Goal: Task Accomplishment & Management: Use online tool/utility

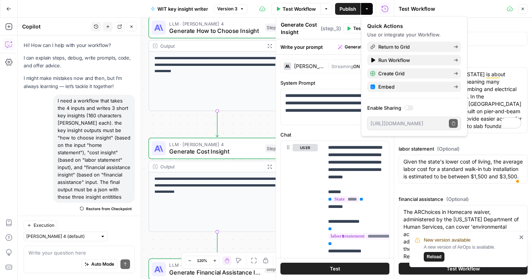
scroll to position [2401, 0]
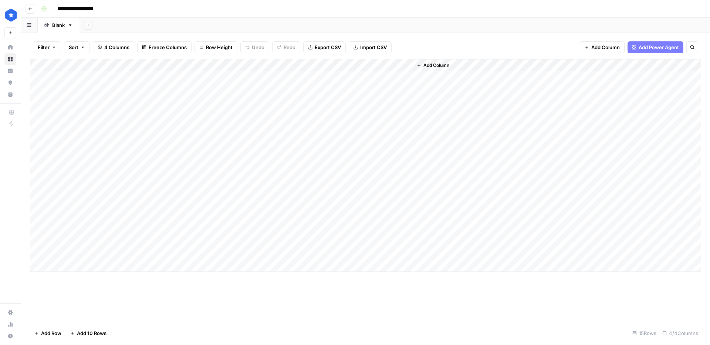
click at [241, 66] on div "Add Column" at bounding box center [365, 165] width 671 height 213
type input "Best WIT by state writer"
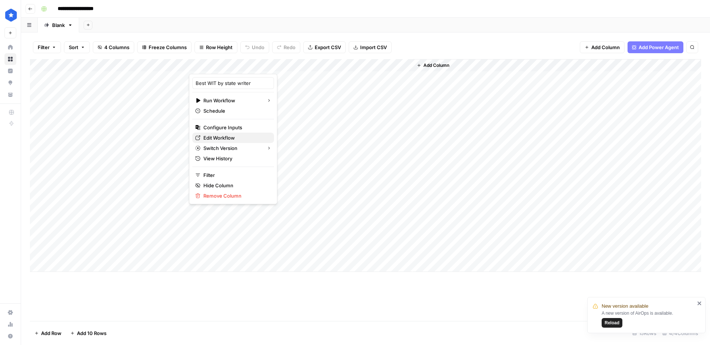
click at [229, 135] on span "Edit Workflow" at bounding box center [235, 137] width 65 height 7
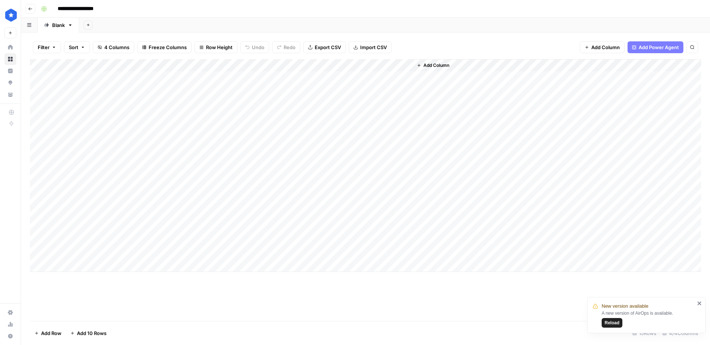
click at [89, 262] on div "Add Column" at bounding box center [365, 165] width 671 height 213
type textarea "**********"
drag, startPoint x: 92, startPoint y: 249, endPoint x: 91, endPoint y: 252, distance: 3.8
click at [92, 249] on div "Add Column" at bounding box center [365, 171] width 671 height 225
click at [86, 266] on div "Add Column" at bounding box center [365, 171] width 671 height 225
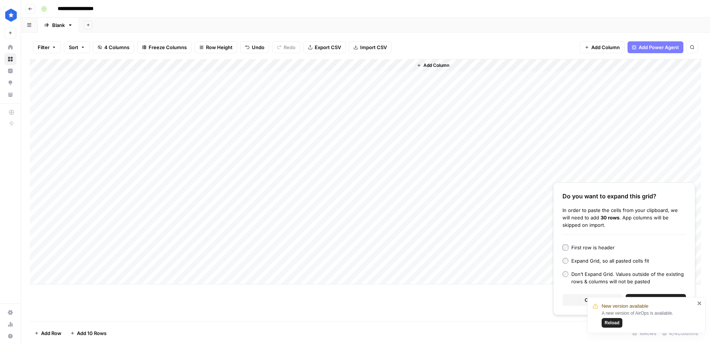
click at [700, 303] on icon "close" at bounding box center [699, 303] width 5 height 6
click at [648, 302] on span "Continue" at bounding box center [655, 299] width 21 height 7
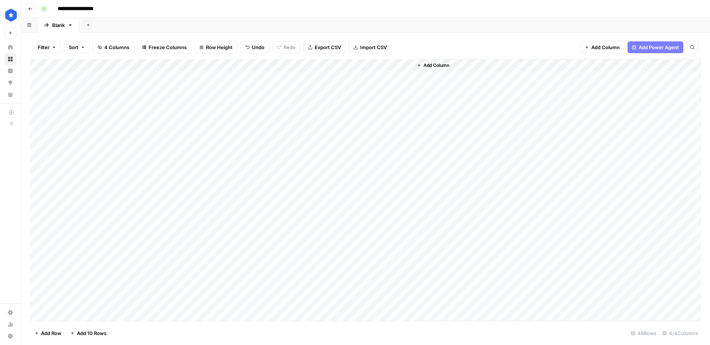
click at [152, 265] on div "Add Column" at bounding box center [365, 190] width 671 height 262
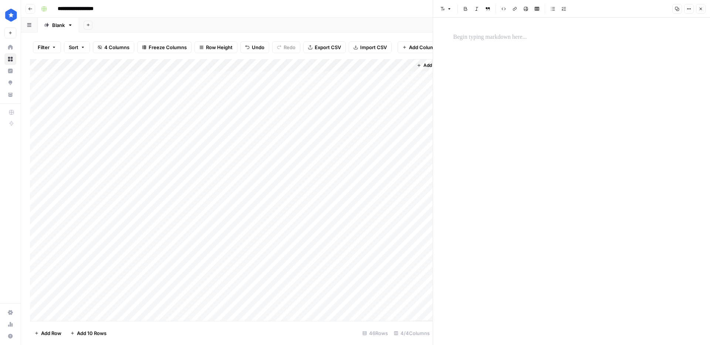
click at [487, 40] on p at bounding box center [571, 38] width 237 height 10
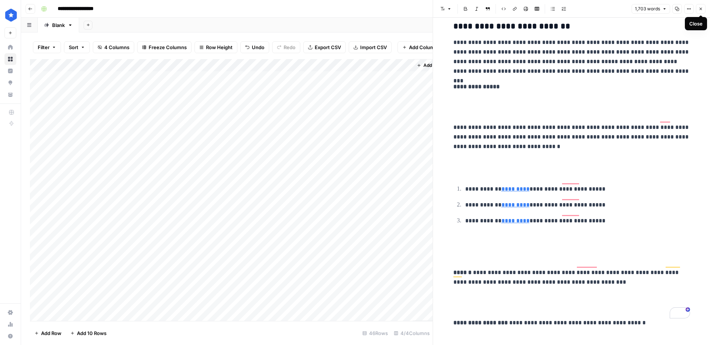
scroll to position [5807, 0]
click at [699, 13] on button "Close" at bounding box center [701, 9] width 10 height 10
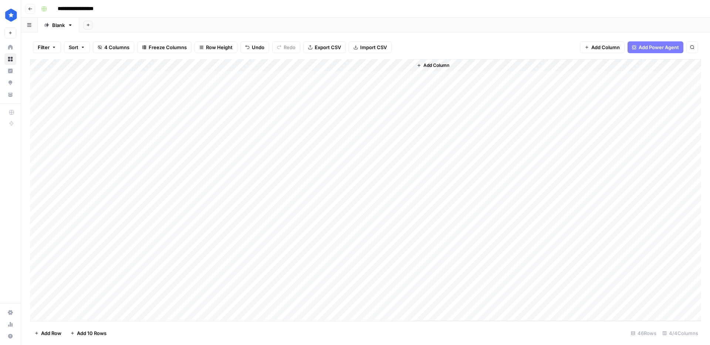
click at [166, 266] on div "Add Column" at bounding box center [365, 190] width 671 height 262
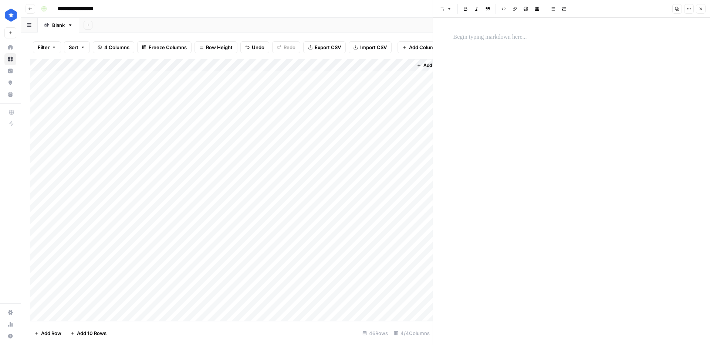
drag, startPoint x: 495, startPoint y: 51, endPoint x: 494, endPoint y: 41, distance: 9.3
click at [495, 50] on div at bounding box center [571, 181] width 245 height 327
click at [494, 41] on p at bounding box center [571, 38] width 237 height 10
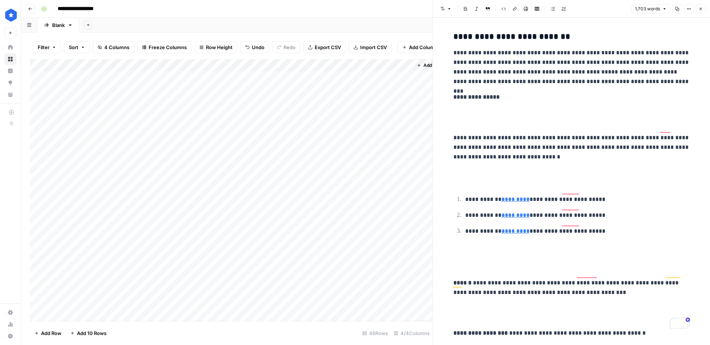
scroll to position [5797, 0]
click at [704, 10] on button "Close" at bounding box center [701, 9] width 10 height 10
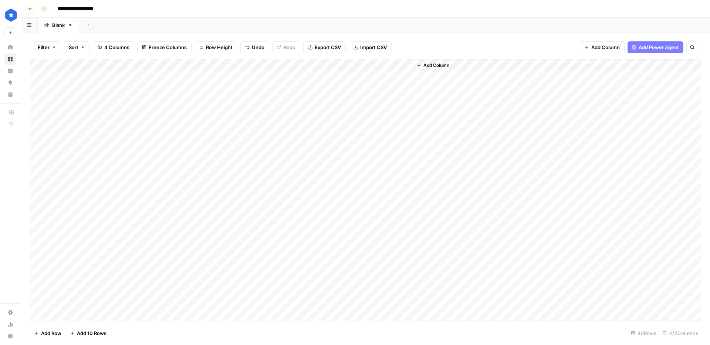
click at [221, 263] on div "Add Column" at bounding box center [365, 190] width 671 height 262
click at [405, 265] on div "Add Column" at bounding box center [365, 190] width 671 height 262
drag, startPoint x: 163, startPoint y: 280, endPoint x: 172, endPoint y: 279, distance: 8.6
click at [163, 280] on div "Add Column" at bounding box center [365, 190] width 671 height 262
click at [180, 278] on div "Add Column" at bounding box center [365, 190] width 671 height 262
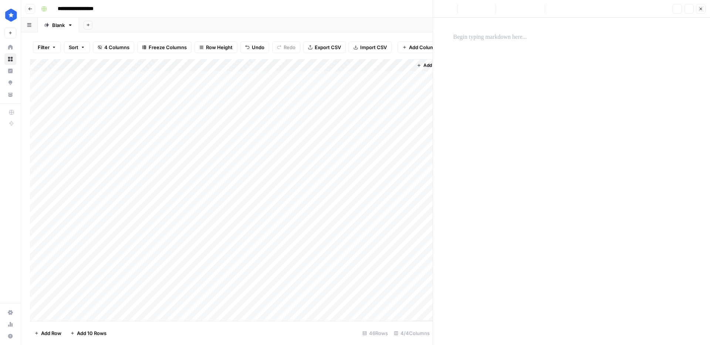
click at [467, 38] on p at bounding box center [571, 38] width 237 height 10
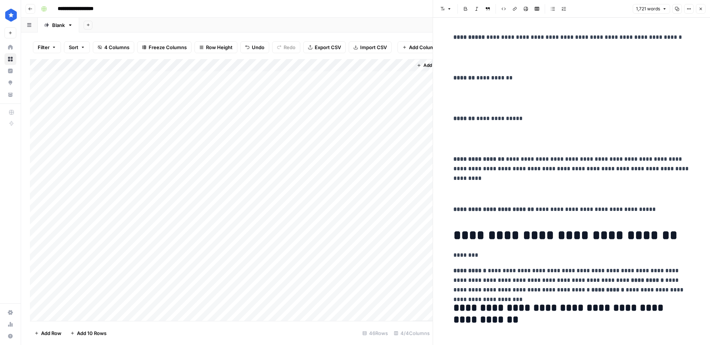
scroll to position [5791, 0]
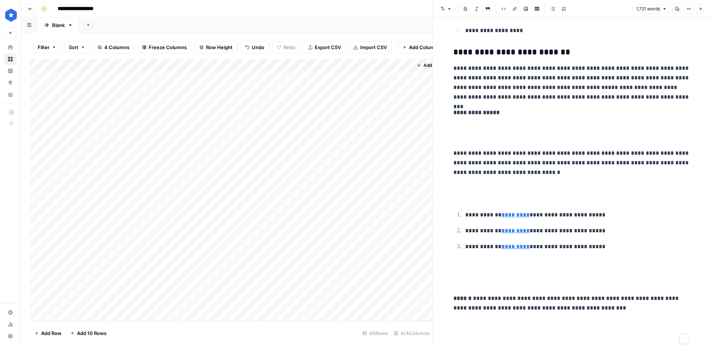
click at [229, 279] on div "Add Column" at bounding box center [231, 190] width 402 height 262
click at [249, 279] on div "Add Column" at bounding box center [231, 190] width 402 height 262
click at [168, 276] on div "Add Column" at bounding box center [231, 190] width 402 height 262
click at [184, 278] on div "Add Column" at bounding box center [231, 190] width 402 height 262
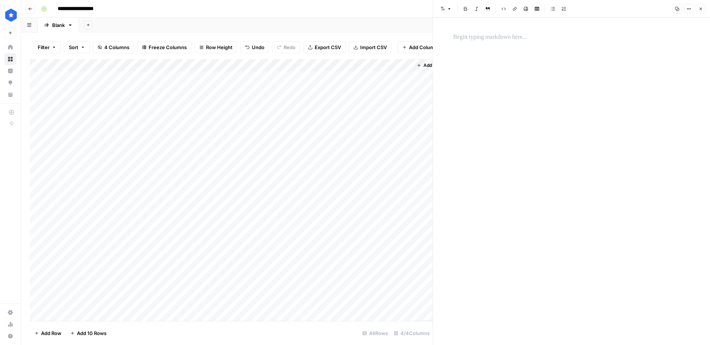
drag, startPoint x: 506, startPoint y: 28, endPoint x: 503, endPoint y: 36, distance: 8.3
click at [506, 28] on div at bounding box center [571, 181] width 245 height 327
click at [499, 42] on div at bounding box center [571, 38] width 245 height 16
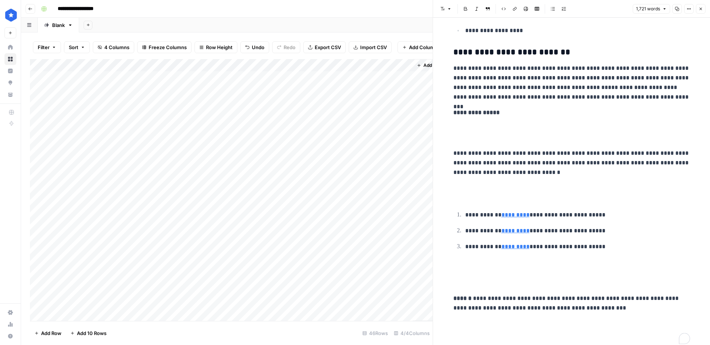
scroll to position [5817, 0]
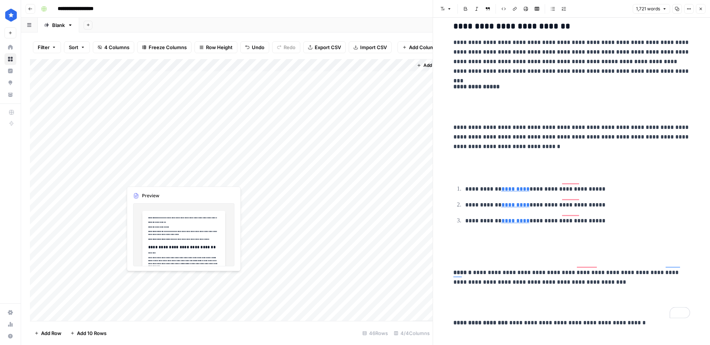
click at [247, 279] on div "Add Column" at bounding box center [231, 190] width 402 height 262
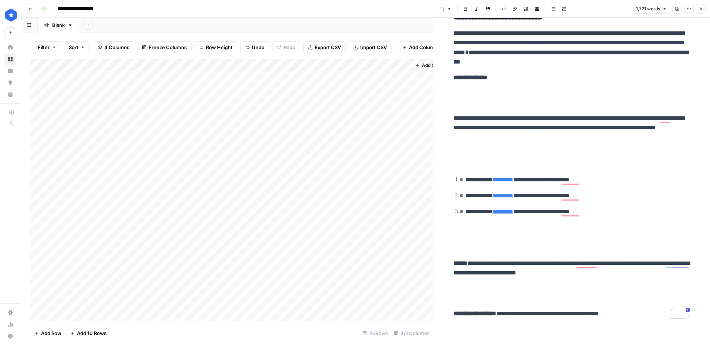
click at [402, 277] on div "Add Column" at bounding box center [231, 190] width 402 height 262
click at [0, 0] on div "**********" at bounding box center [355, 172] width 710 height 345
click at [404, 263] on div "Add Column" at bounding box center [231, 190] width 402 height 262
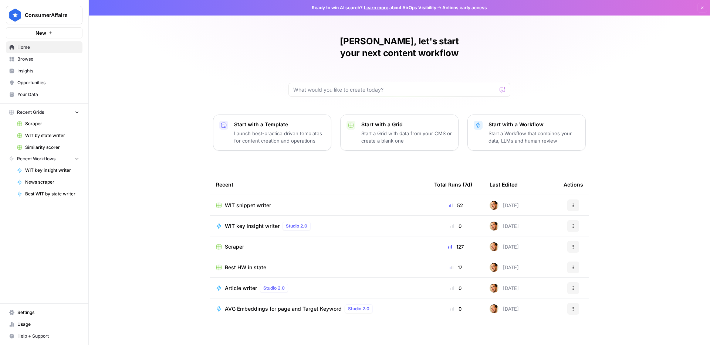
click at [52, 94] on span "Your Data" at bounding box center [48, 94] width 62 height 7
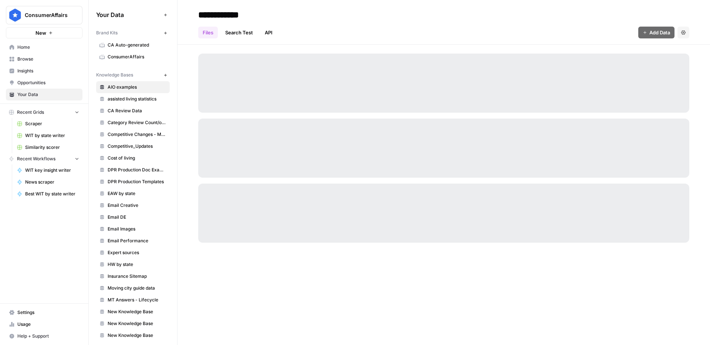
scroll to position [254, 0]
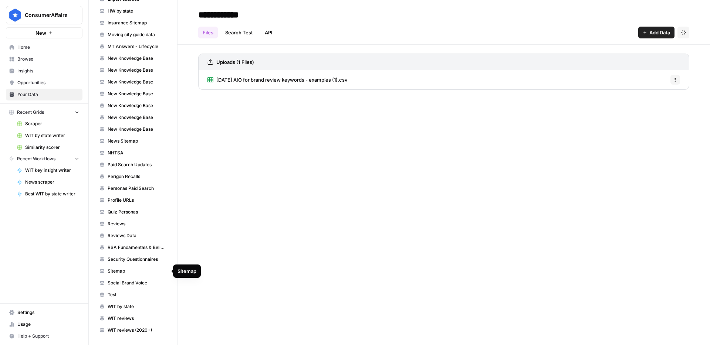
click at [145, 306] on span "WIT by state" at bounding box center [137, 306] width 59 height 7
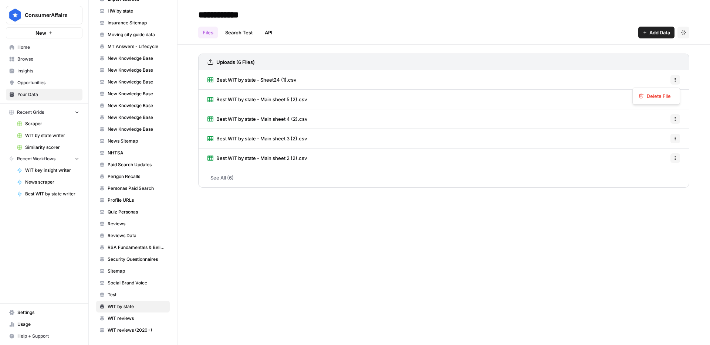
click at [672, 80] on button "Options" at bounding box center [675, 80] width 10 height 10
click at [662, 93] on span "Delete File" at bounding box center [658, 95] width 24 height 7
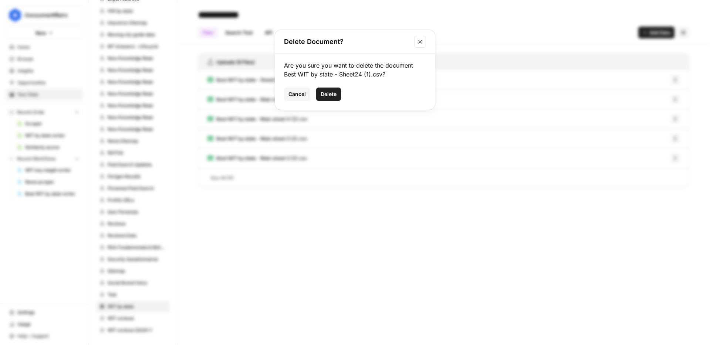
click at [334, 93] on span "Delete" at bounding box center [328, 94] width 16 height 7
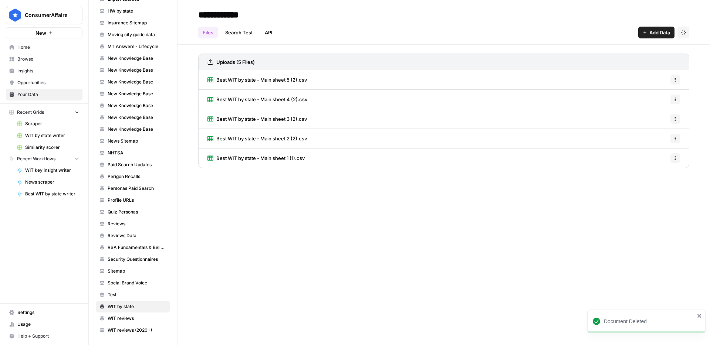
click at [675, 84] on button "Options" at bounding box center [675, 80] width 10 height 10
click at [661, 95] on span "Delete File" at bounding box center [658, 95] width 24 height 7
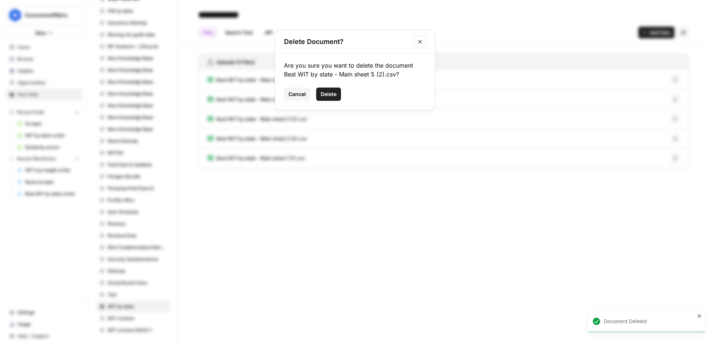
click at [337, 95] on button "Delete" at bounding box center [328, 94] width 25 height 13
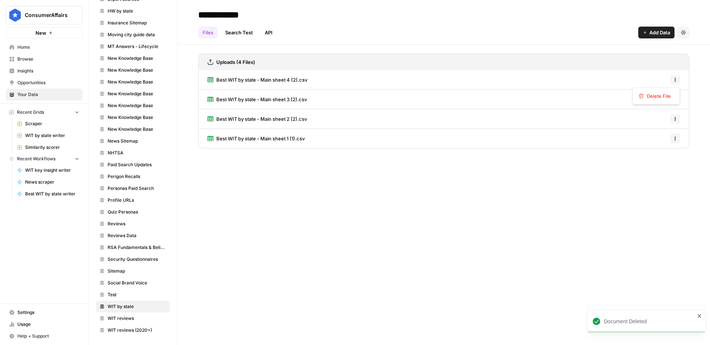
click at [674, 83] on button "Options" at bounding box center [675, 80] width 10 height 10
click at [653, 98] on span "Delete File" at bounding box center [658, 95] width 24 height 7
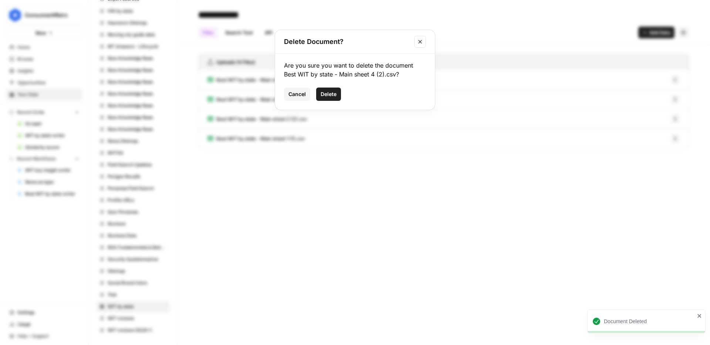
click at [336, 98] on button "Delete" at bounding box center [328, 94] width 25 height 13
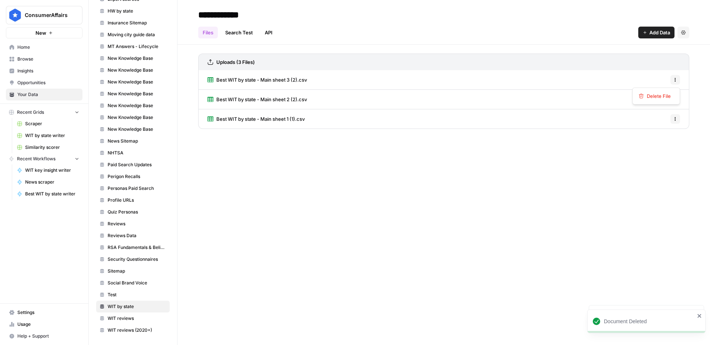
click at [675, 80] on icon "button" at bounding box center [675, 80] width 4 height 4
click at [662, 93] on span "Delete File" at bounding box center [658, 95] width 24 height 7
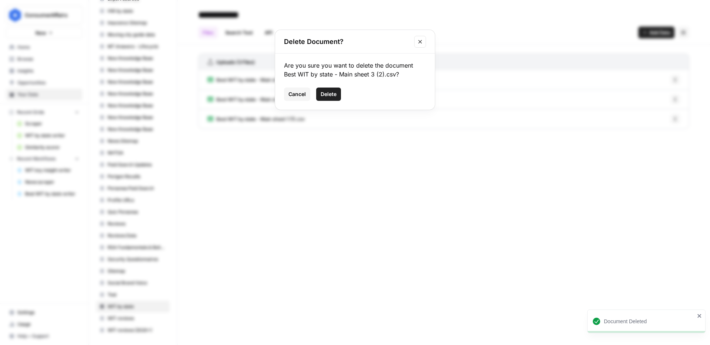
click at [338, 99] on button "Delete" at bounding box center [328, 94] width 25 height 13
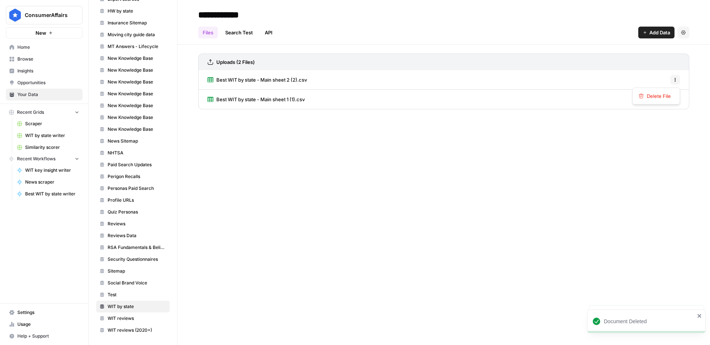
click at [678, 81] on button "Options" at bounding box center [675, 80] width 10 height 10
click at [668, 96] on span "Delete File" at bounding box center [658, 95] width 24 height 7
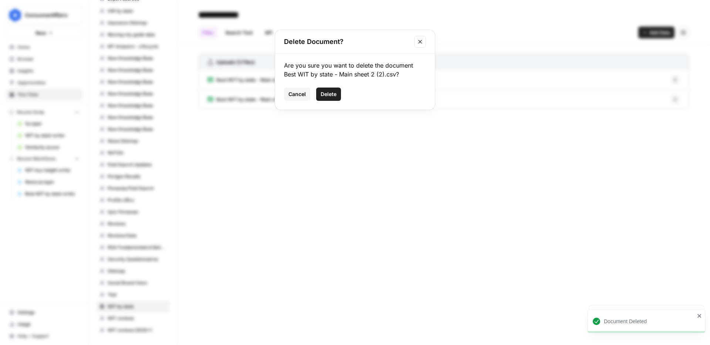
click at [324, 98] on button "Delete" at bounding box center [328, 94] width 25 height 13
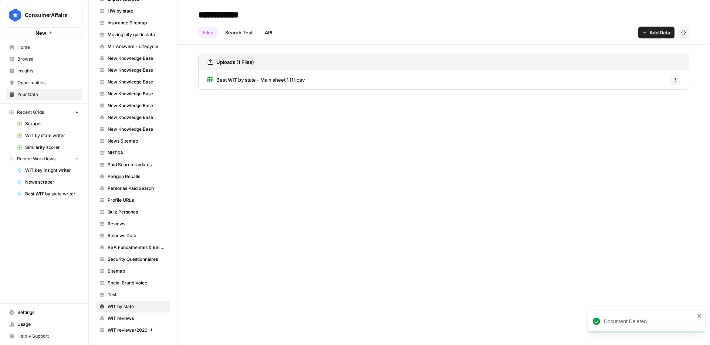
click at [674, 85] on div "Best WIT by state - Main sheet 1 (1).csv Options" at bounding box center [443, 79] width 491 height 19
click at [674, 81] on icon "button" at bounding box center [674, 81] width 1 height 1
click at [655, 98] on span "Delete File" at bounding box center [658, 95] width 24 height 7
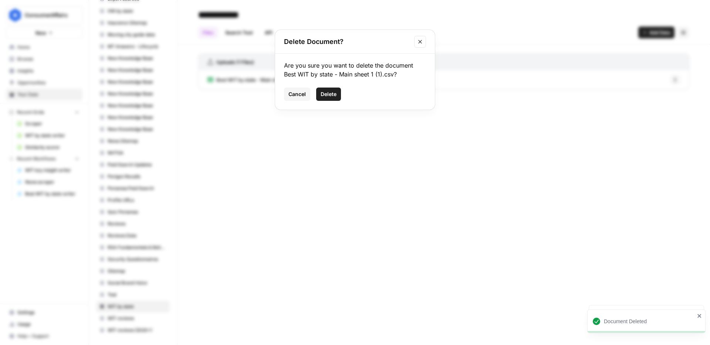
click at [340, 98] on button "Delete" at bounding box center [328, 94] width 25 height 13
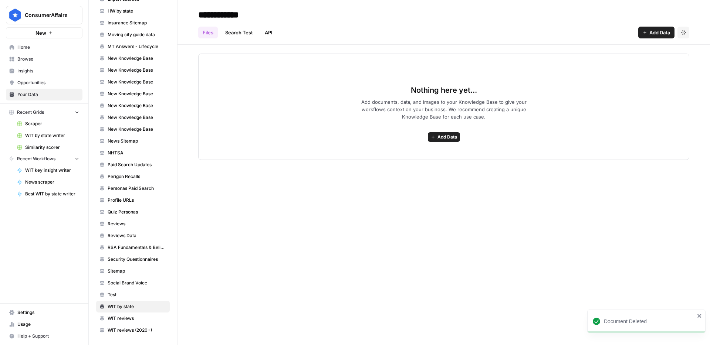
click at [462, 132] on div "Nothing here yet... Add documents, data, and images to your Knowledge Base to g…" at bounding box center [443, 107] width 491 height 106
click at [452, 135] on span "Add Data" at bounding box center [447, 137] width 20 height 7
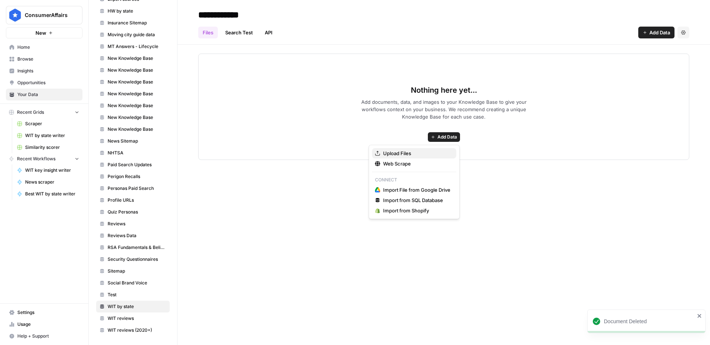
click at [426, 156] on span "Upload Files" at bounding box center [416, 153] width 67 height 7
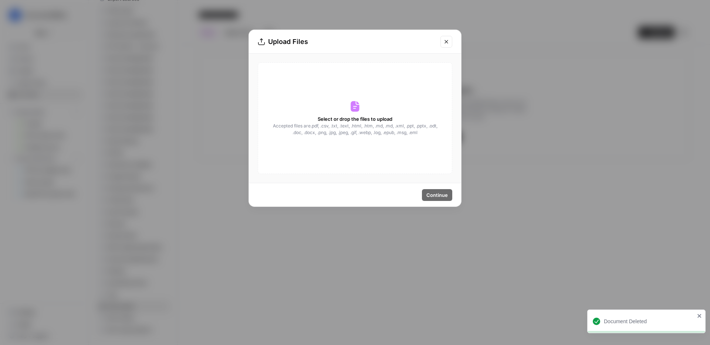
click at [361, 100] on div "Select or drop the files to upload Accepted files are .pdf, .csv, .txt, .text, …" at bounding box center [355, 118] width 194 height 112
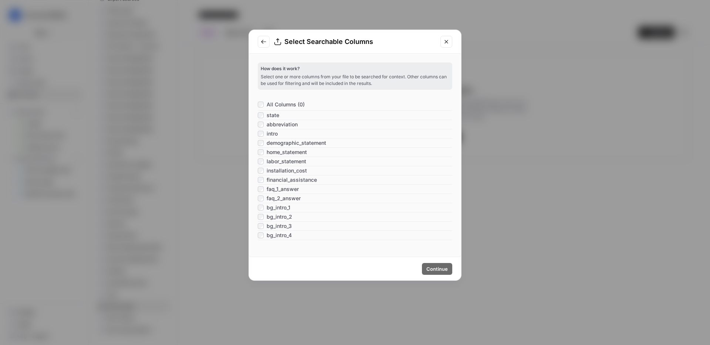
click at [286, 103] on span "All Columns (0)" at bounding box center [285, 104] width 38 height 7
click at [435, 265] on button "Continue" at bounding box center [437, 269] width 30 height 12
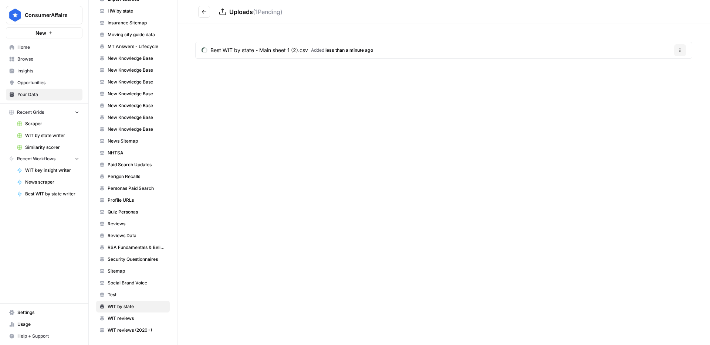
click at [529, 93] on div "Uploads ( 1 Pending) Best WIT by state - Main sheet 1 (2).csv Added less than a…" at bounding box center [443, 172] width 532 height 345
click at [196, 13] on header "Uploads" at bounding box center [443, 12] width 532 height 24
click at [207, 13] on button "Go back" at bounding box center [204, 12] width 12 height 12
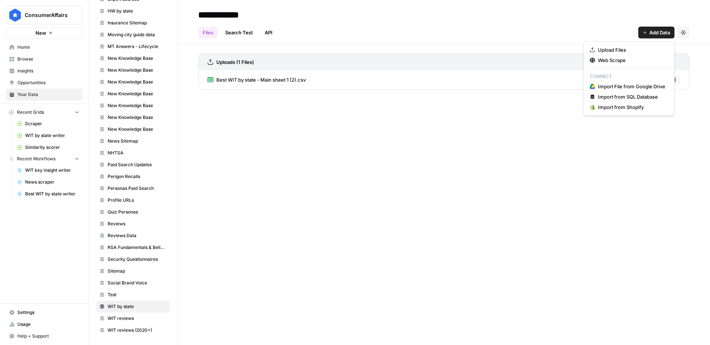
click at [651, 33] on span "Add Data" at bounding box center [659, 32] width 21 height 7
click at [644, 47] on span "Upload Files" at bounding box center [631, 49] width 67 height 7
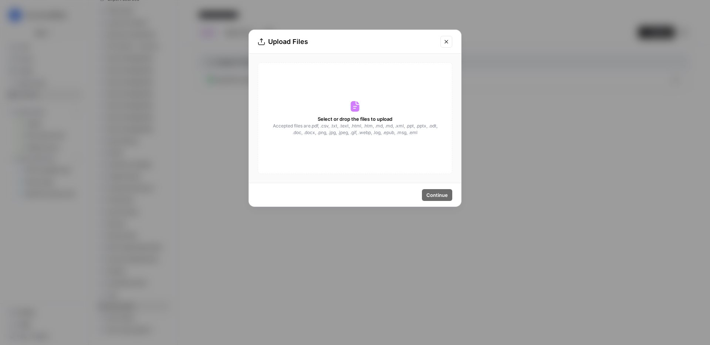
click at [407, 127] on span "Accepted files are .pdf, .csv, .txt, .text, .html, .htm, .md, .md, .xml, .ppt, …" at bounding box center [355, 129] width 166 height 13
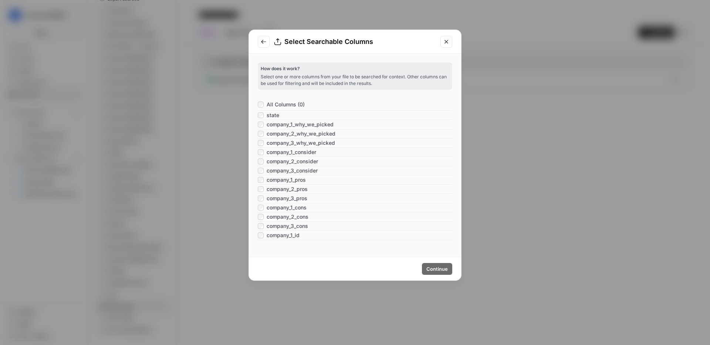
click at [291, 105] on span "All Columns (0)" at bounding box center [285, 104] width 38 height 7
click at [434, 265] on button "Continue" at bounding box center [437, 269] width 30 height 12
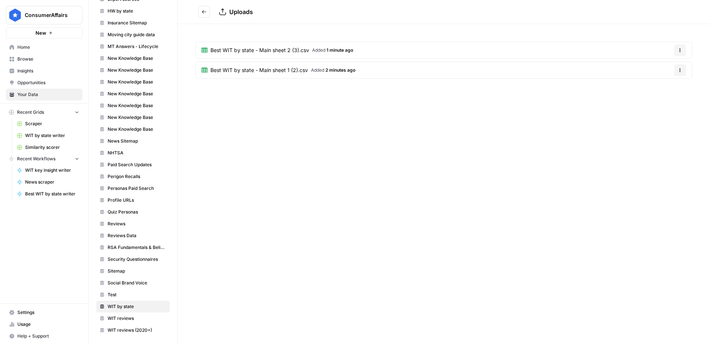
click at [205, 8] on button "Go back" at bounding box center [204, 12] width 12 height 12
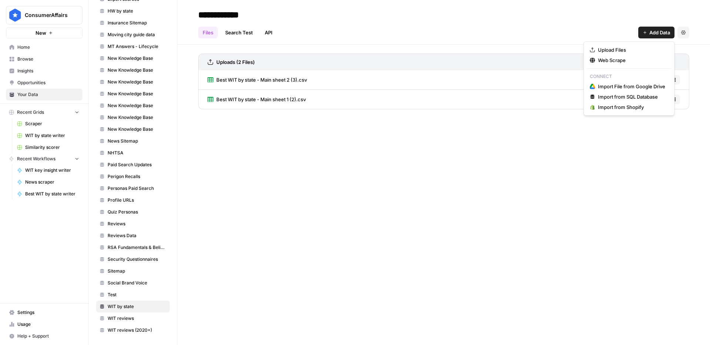
click at [645, 32] on icon "button" at bounding box center [644, 32] width 4 height 4
click at [617, 49] on span "Upload Files" at bounding box center [631, 49] width 67 height 7
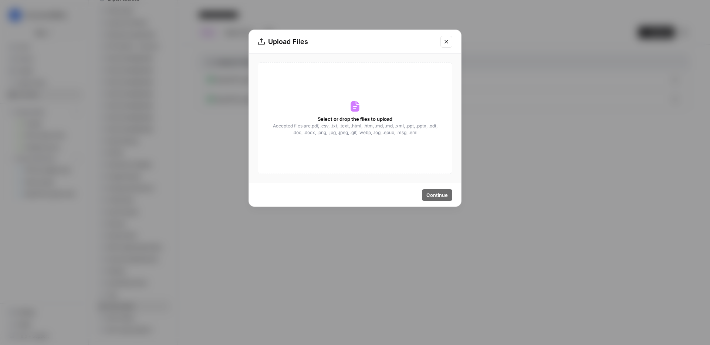
click at [365, 94] on div "Select or drop the files to upload Accepted files are .pdf, .csv, .txt, .text, …" at bounding box center [355, 118] width 194 height 112
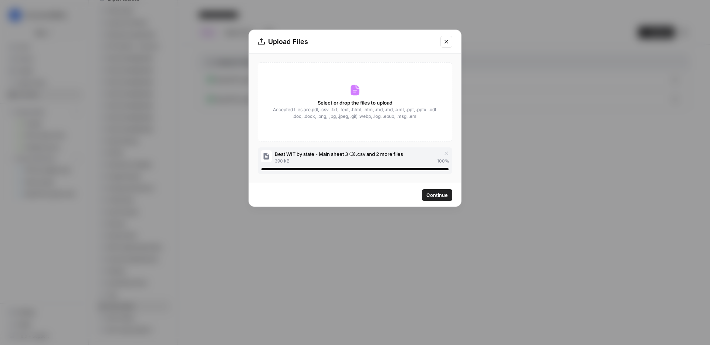
click at [444, 200] on button "Continue" at bounding box center [437, 195] width 30 height 12
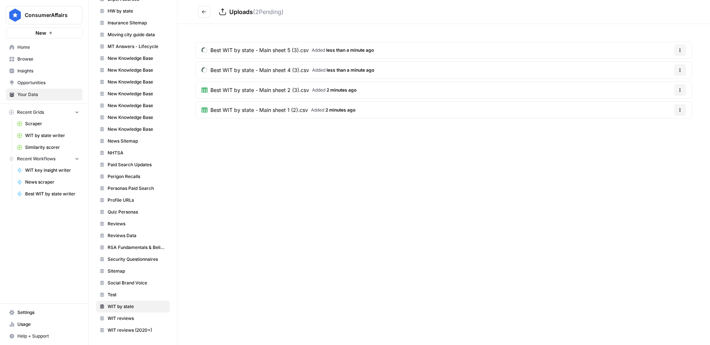
click at [204, 15] on button "Go back" at bounding box center [204, 12] width 12 height 12
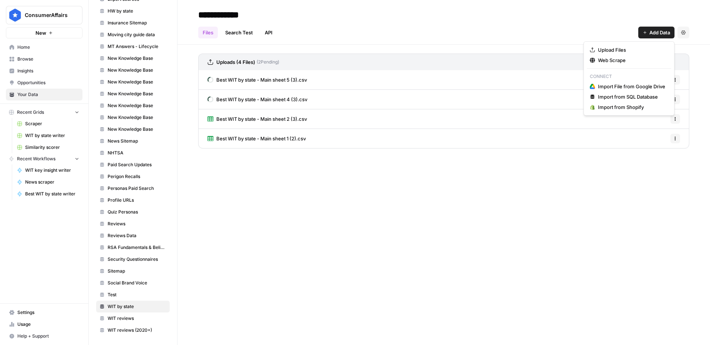
click at [655, 34] on span "Add Data" at bounding box center [659, 32] width 21 height 7
click at [640, 45] on button "Upload Files" at bounding box center [629, 50] width 84 height 10
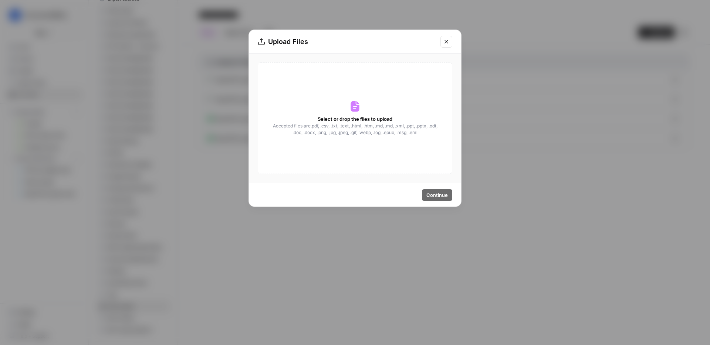
click at [428, 94] on div "Select or drop the files to upload Accepted files are .pdf, .csv, .txt, .text, …" at bounding box center [355, 118] width 194 height 112
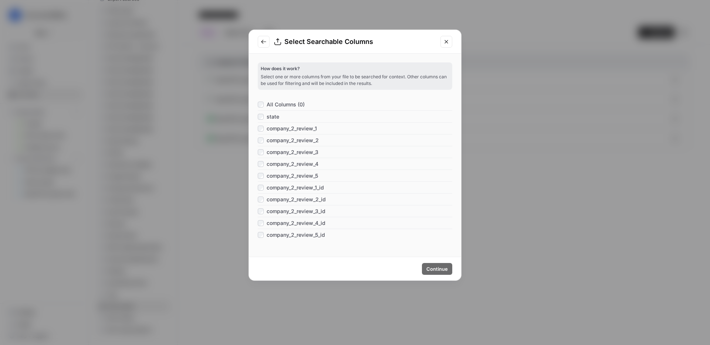
click at [286, 101] on span "All Columns (0)" at bounding box center [285, 104] width 38 height 7
click at [446, 267] on span "Continue" at bounding box center [436, 268] width 21 height 7
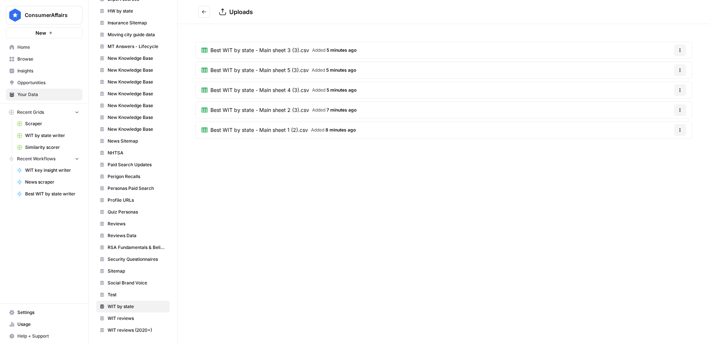
click at [203, 12] on icon "Go back" at bounding box center [204, 11] width 4 height 3
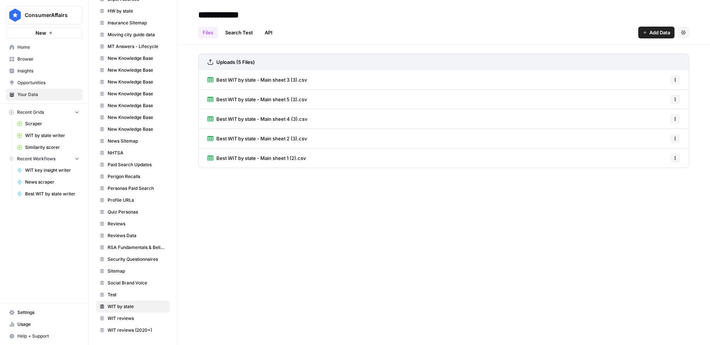
click at [649, 33] on span "Add Data" at bounding box center [659, 32] width 21 height 7
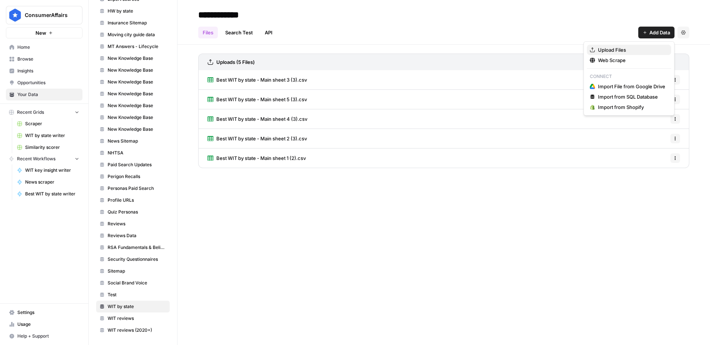
click at [620, 53] on span "Upload Files" at bounding box center [631, 49] width 67 height 7
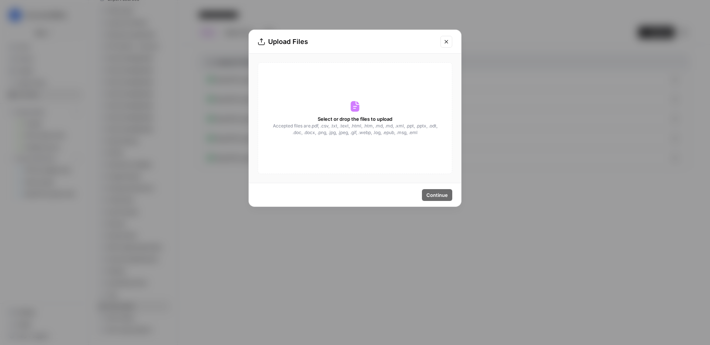
click at [350, 113] on div "Select or drop the files to upload Accepted files are .pdf, .csv, .txt, .text, …" at bounding box center [355, 118] width 194 height 112
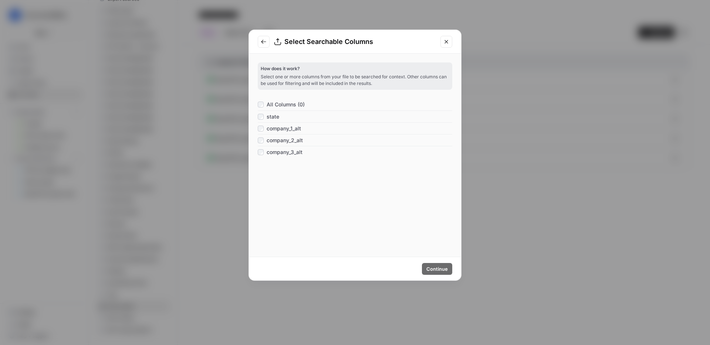
click at [294, 104] on span "All Columns (0)" at bounding box center [285, 104] width 38 height 7
click at [444, 270] on span "Continue" at bounding box center [436, 268] width 21 height 7
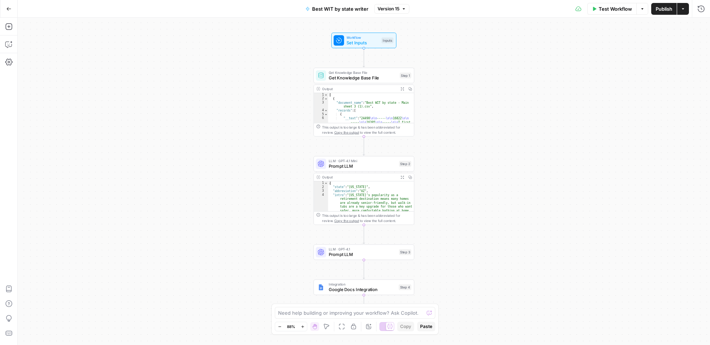
click at [367, 166] on span "Prompt LLM" at bounding box center [363, 166] width 68 height 7
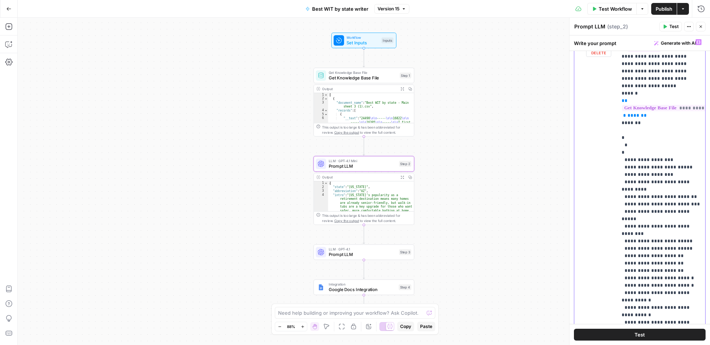
scroll to position [1, 0]
drag, startPoint x: 627, startPoint y: 200, endPoint x: 618, endPoint y: 133, distance: 67.2
click at [617, 133] on div "**********" at bounding box center [661, 185] width 88 height 301
copy p "**********"
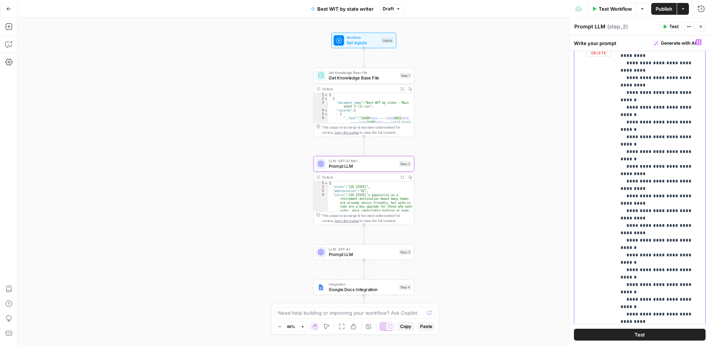
scroll to position [633, 1]
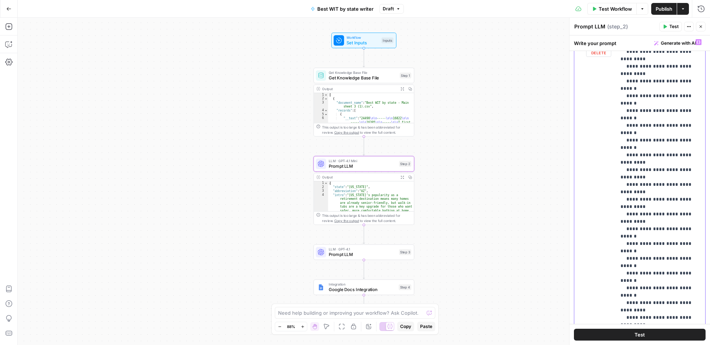
click at [702, 244] on div "**********" at bounding box center [661, 185] width 88 height 301
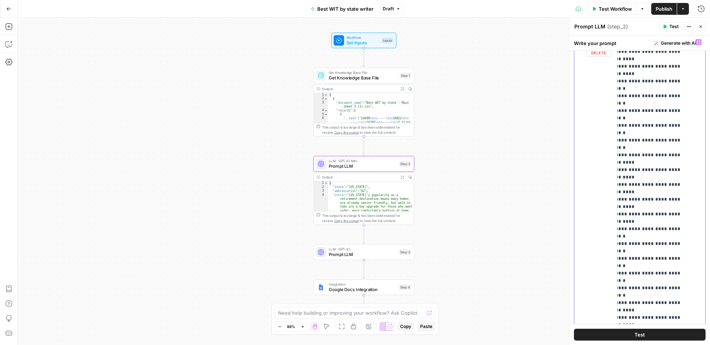
drag, startPoint x: 698, startPoint y: 251, endPoint x: 700, endPoint y: 244, distance: 6.9
click at [700, 244] on div "**********" at bounding box center [661, 185] width 88 height 301
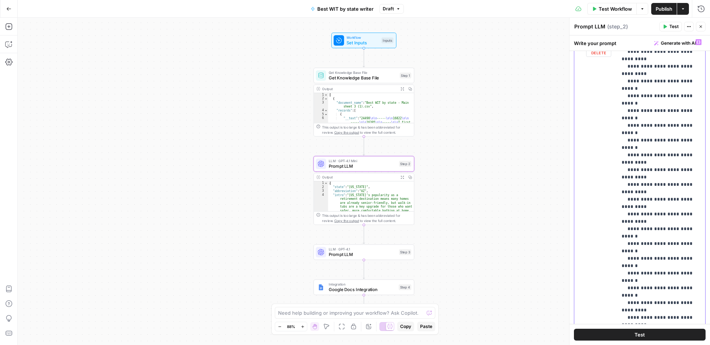
drag, startPoint x: 698, startPoint y: 244, endPoint x: 676, endPoint y: 246, distance: 22.2
drag, startPoint x: 701, startPoint y: 244, endPoint x: 697, endPoint y: 244, distance: 4.4
click at [701, 244] on div "**********" at bounding box center [661, 185] width 88 height 301
drag, startPoint x: 697, startPoint y: 244, endPoint x: 673, endPoint y: 247, distance: 24.5
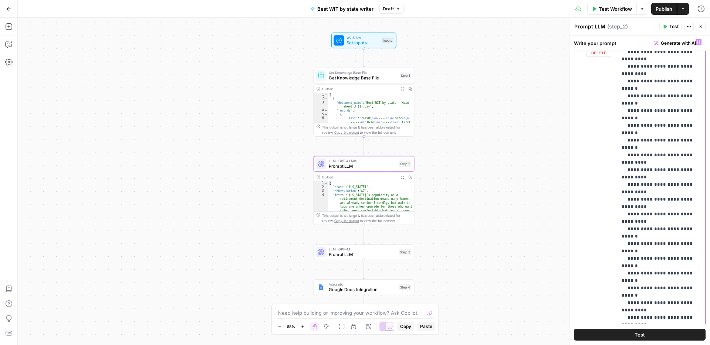
click at [664, 9] on span "Publish" at bounding box center [663, 8] width 17 height 7
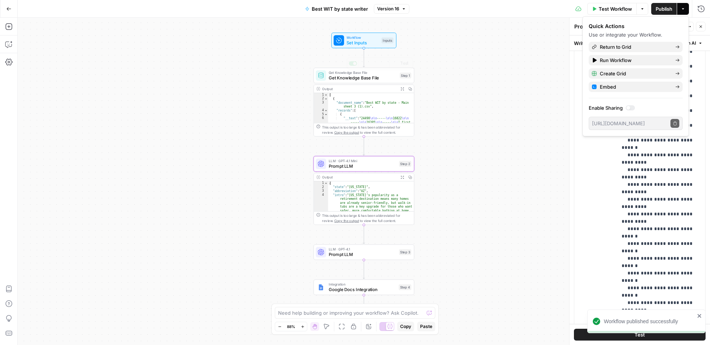
click at [367, 77] on span "Get Knowledge Base File" at bounding box center [363, 78] width 68 height 7
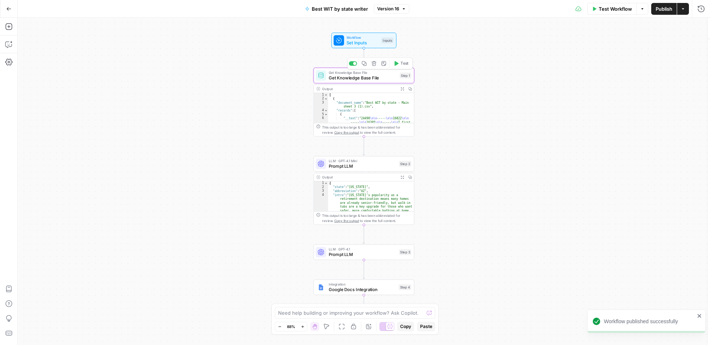
type input "WIT by state"
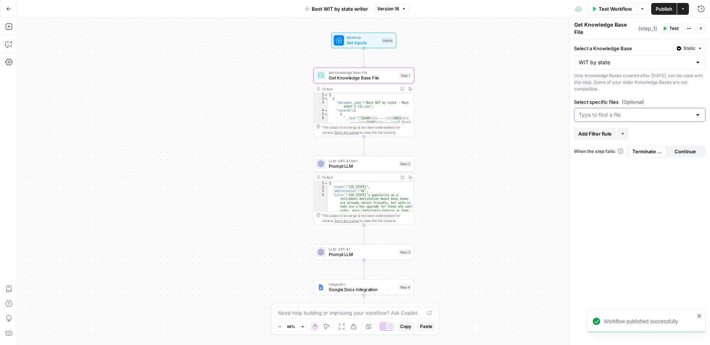
click at [659, 114] on input "Select specific files (Optional)" at bounding box center [634, 114] width 113 height 7
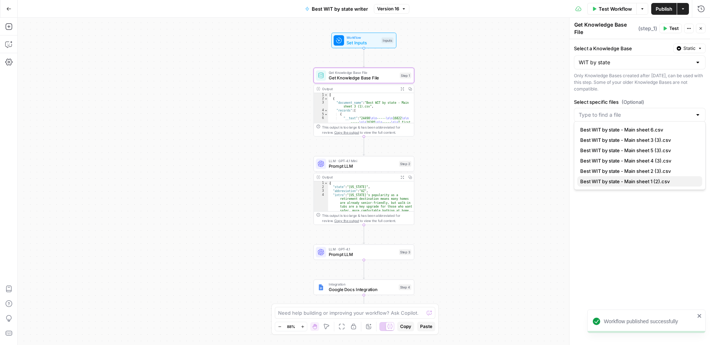
click at [659, 181] on span "Best WIT by state - Main sheet 1 (2).csv" at bounding box center [638, 181] width 116 height 7
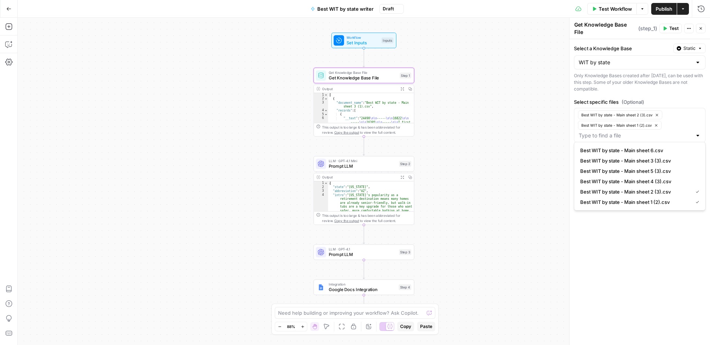
click at [658, 162] on span "Best WIT by state - Main sheet 3 (3).csv" at bounding box center [638, 160] width 116 height 7
click at [660, 189] on span "Best WIT by state - Main sheet 4 (3).csv" at bounding box center [638, 191] width 116 height 7
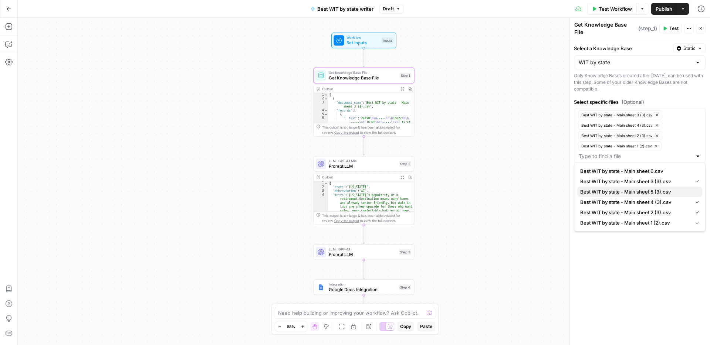
click at [662, 195] on span "Best WIT by state - Main sheet 5 (3).csv" at bounding box center [638, 191] width 116 height 7
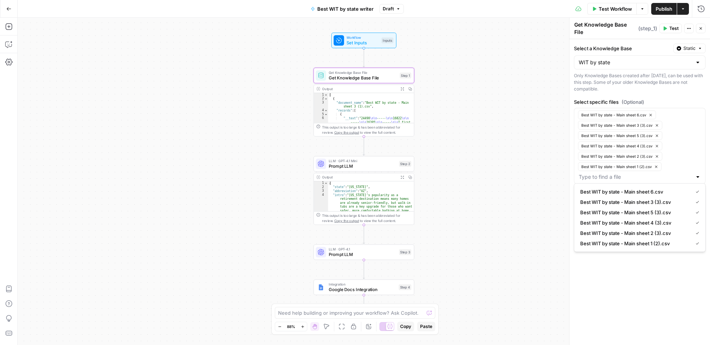
click at [658, 11] on span "Publish" at bounding box center [663, 8] width 17 height 7
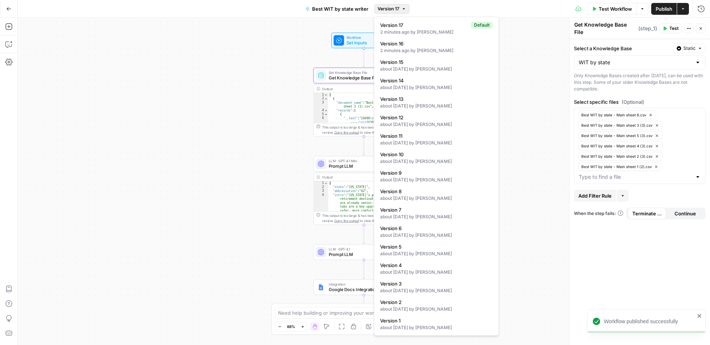
click at [398, 8] on span "Version 17" at bounding box center [388, 9] width 22 height 7
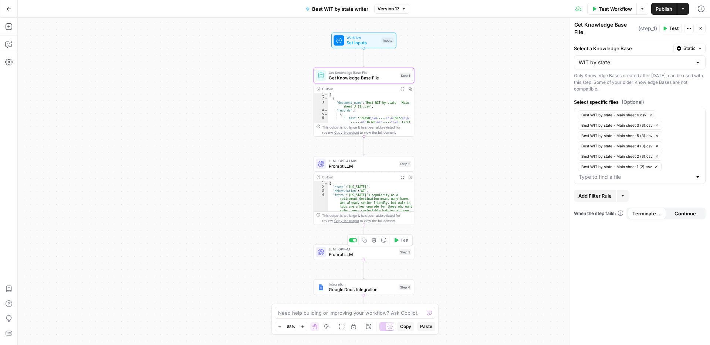
click at [367, 253] on span "Prompt LLM" at bounding box center [363, 254] width 68 height 7
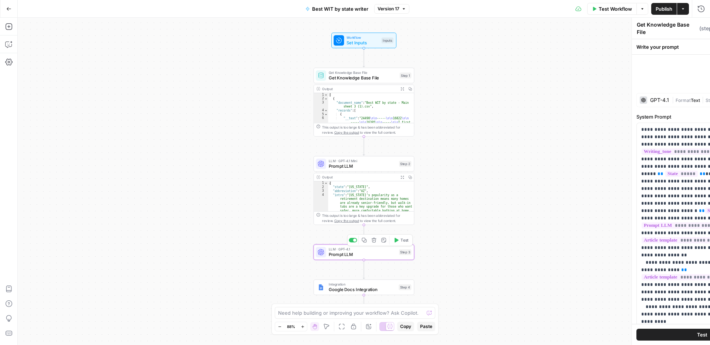
type textarea "Prompt LLM"
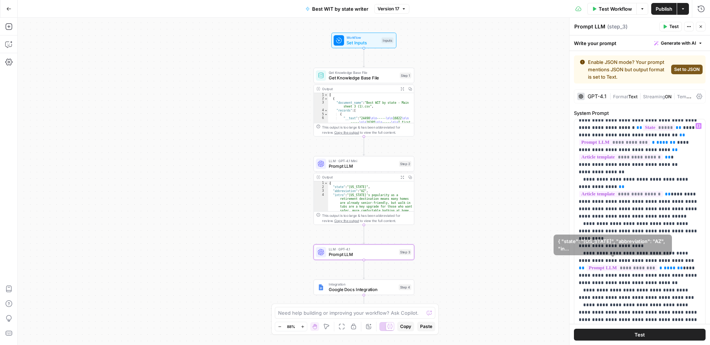
scroll to position [84, 0]
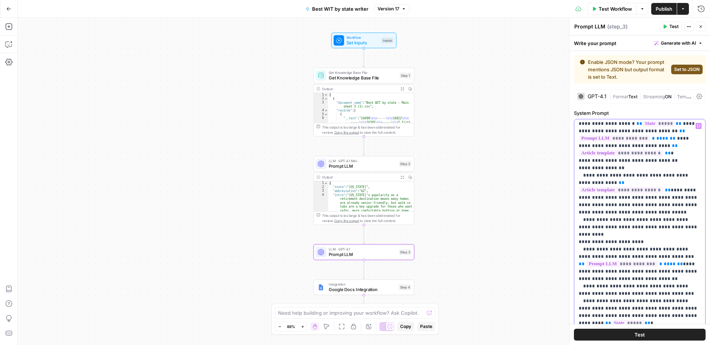
click at [616, 261] on p "**********" at bounding box center [639, 279] width 122 height 480
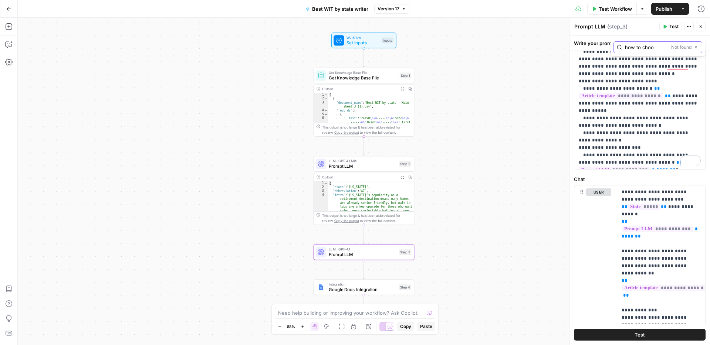
scroll to position [438, 0]
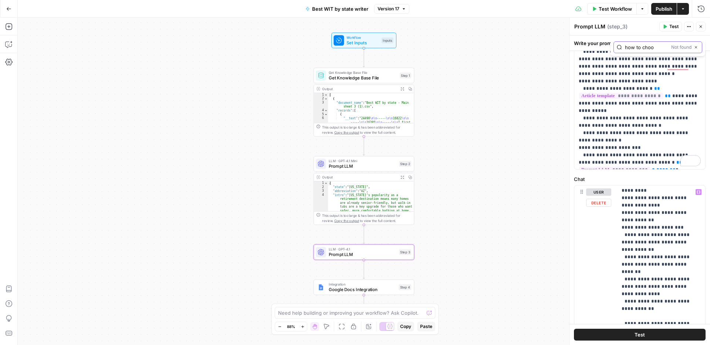
type input "how to choo"
click at [652, 262] on p "**********" at bounding box center [660, 312] width 79 height 1123
click at [672, 244] on p "**********" at bounding box center [660, 312] width 79 height 1123
type input "how to choo"
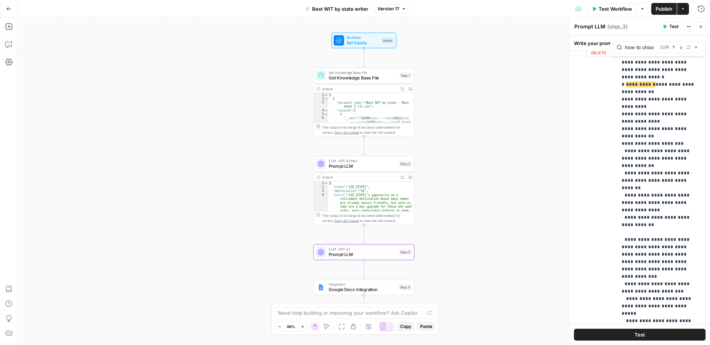
scroll to position [415, 0]
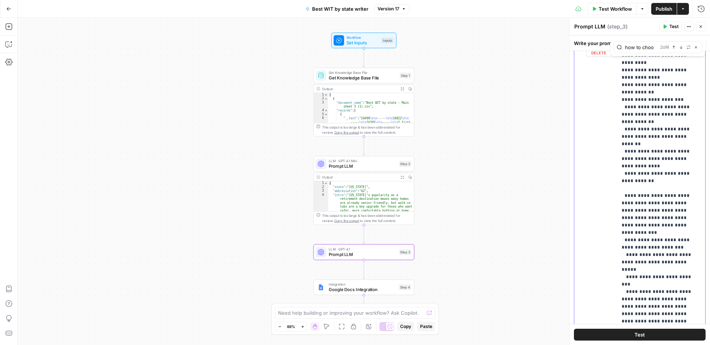
click at [645, 249] on p "**********" at bounding box center [660, 184] width 79 height 1123
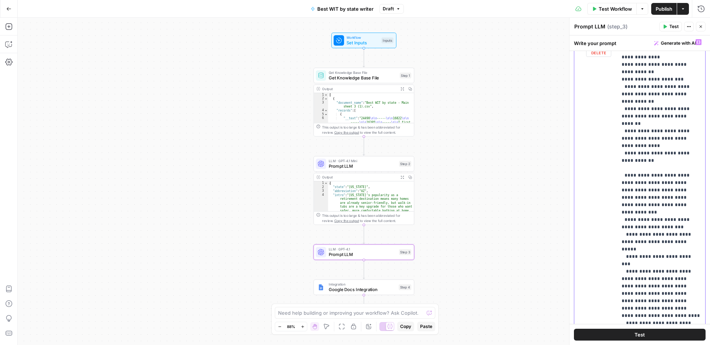
click at [677, 250] on p "**********" at bounding box center [660, 164] width 79 height 1123
click at [682, 250] on p "**********" at bounding box center [660, 164] width 79 height 1123
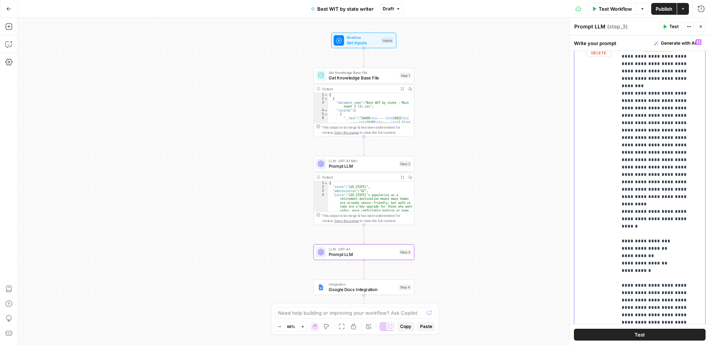
scroll to position [781, 0]
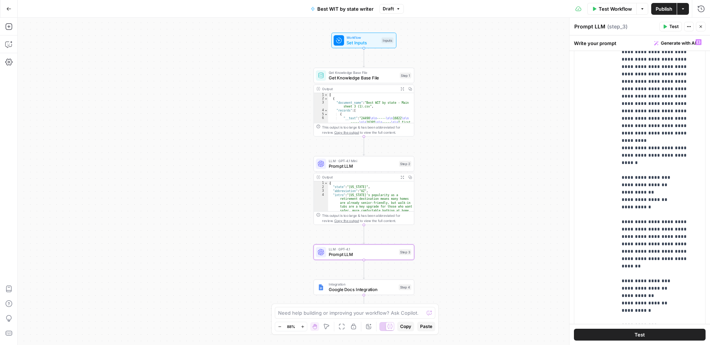
click at [662, 13] on button "Publish" at bounding box center [664, 9] width 26 height 12
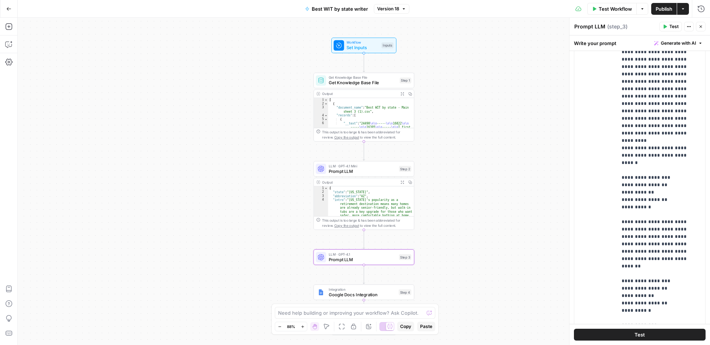
scroll to position [828, 0]
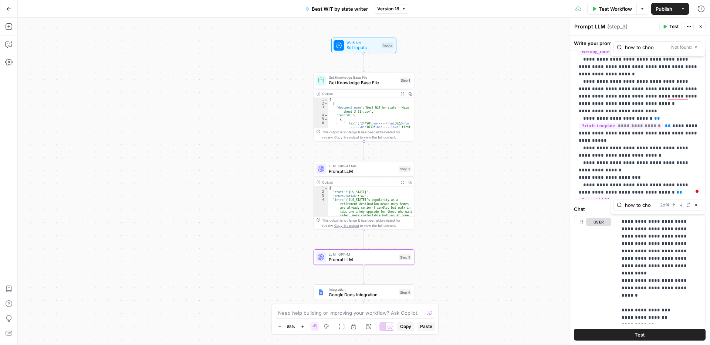
type input "how to choo"
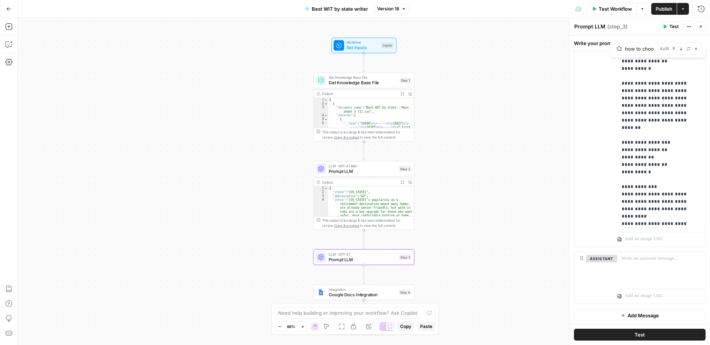
scroll to position [828, 0]
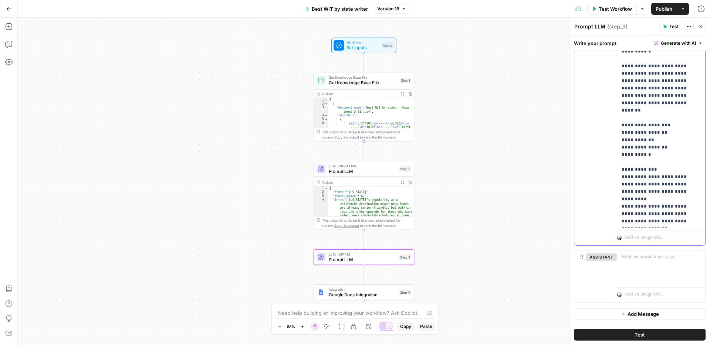
drag, startPoint x: 652, startPoint y: 219, endPoint x: 666, endPoint y: 190, distance: 32.4
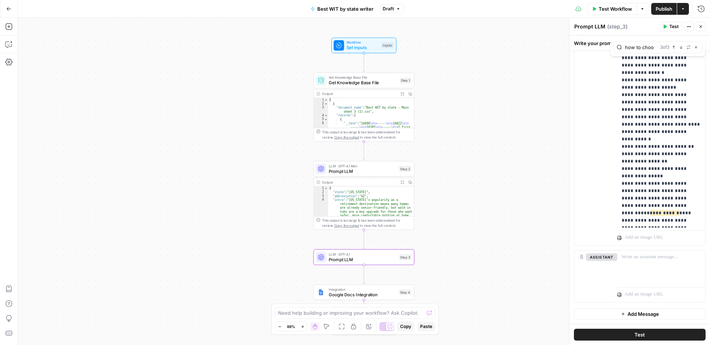
scroll to position [105, 0]
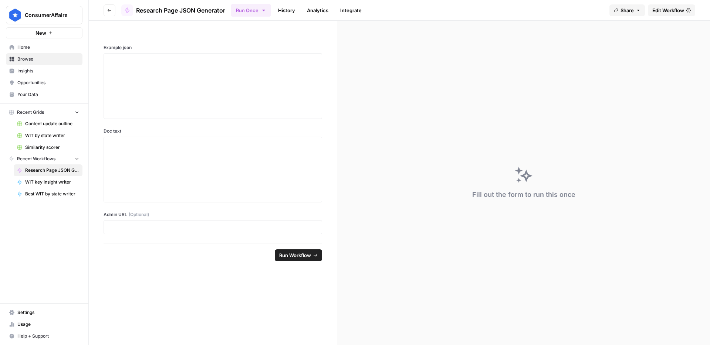
click at [658, 15] on link "Edit Workflow" at bounding box center [670, 10] width 47 height 12
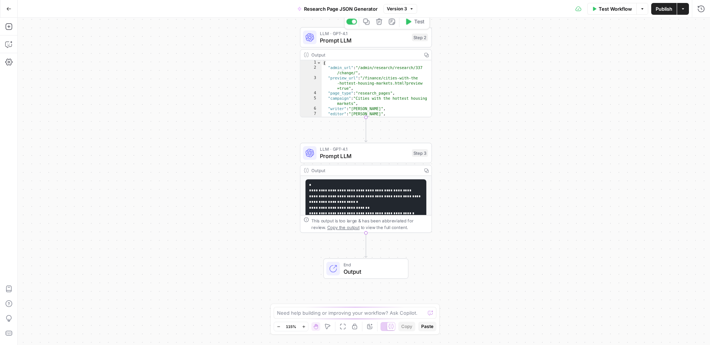
click at [381, 45] on div "LLM · GPT-4.1 Prompt LLM Step 2 Copy step Delete step Add Note Test" at bounding box center [366, 37] width 132 height 20
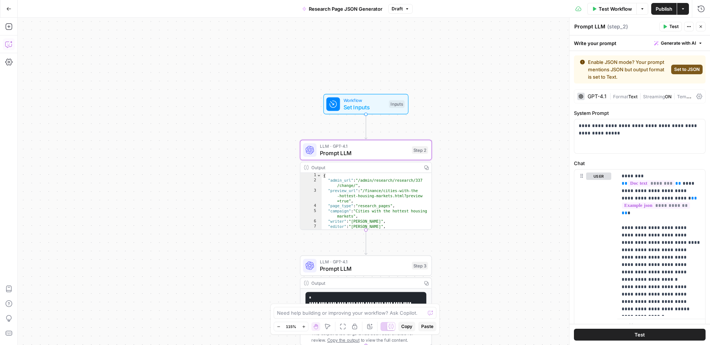
click at [13, 48] on button "Copilot" at bounding box center [9, 44] width 12 height 12
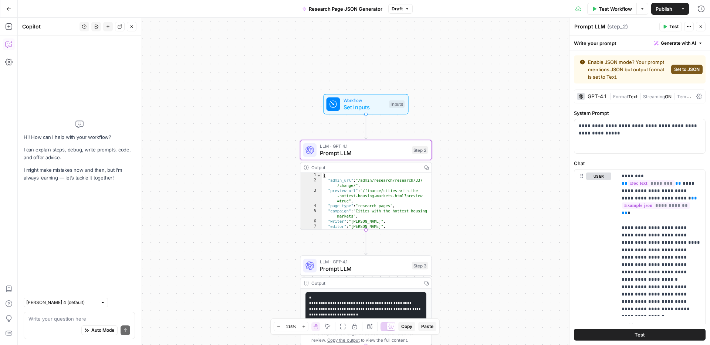
click at [99, 318] on textarea at bounding box center [79, 318] width 102 height 7
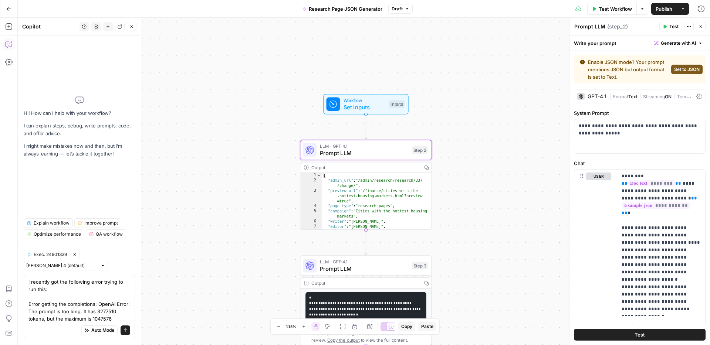
type textarea "i recently got the following error trying to run this: Error getting the comple…"
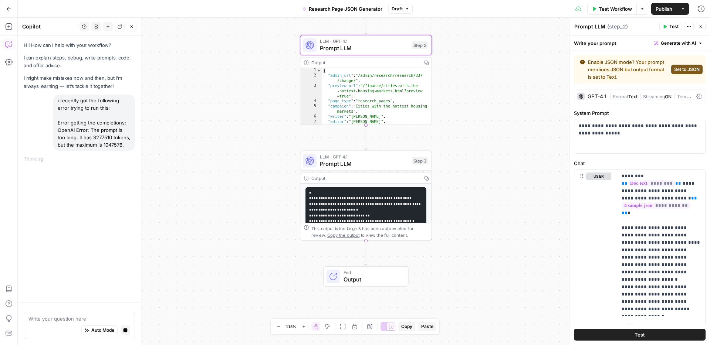
click at [357, 163] on span "Prompt LLM" at bounding box center [364, 164] width 88 height 9
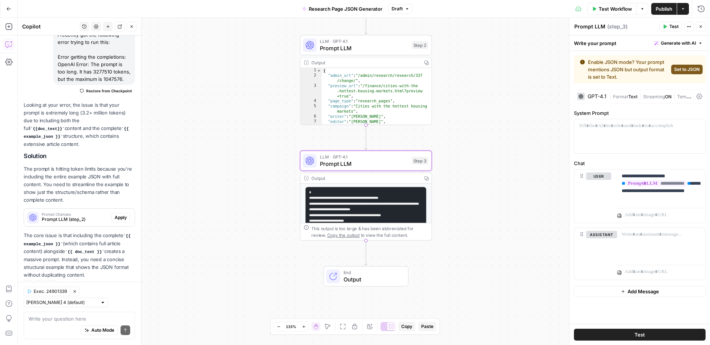
scroll to position [72, 0]
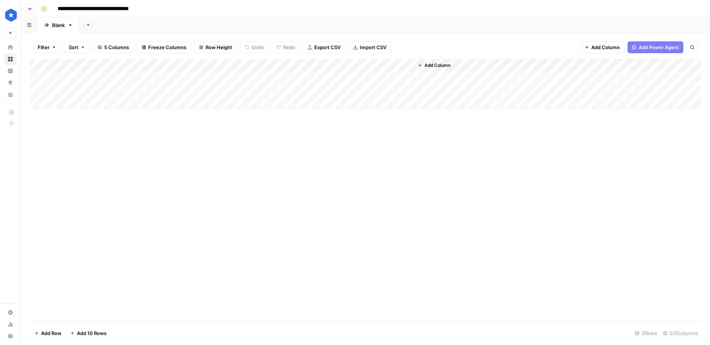
click at [99, 106] on div "Add Column" at bounding box center [365, 84] width 671 height 50
click at [102, 92] on div "Add Column" at bounding box center [365, 90] width 671 height 62
click at [166, 93] on div "Add Column" at bounding box center [365, 90] width 671 height 62
drag, startPoint x: 187, startPoint y: 95, endPoint x: 186, endPoint y: 101, distance: 6.5
click at [186, 101] on div "Add Column" at bounding box center [365, 90] width 671 height 62
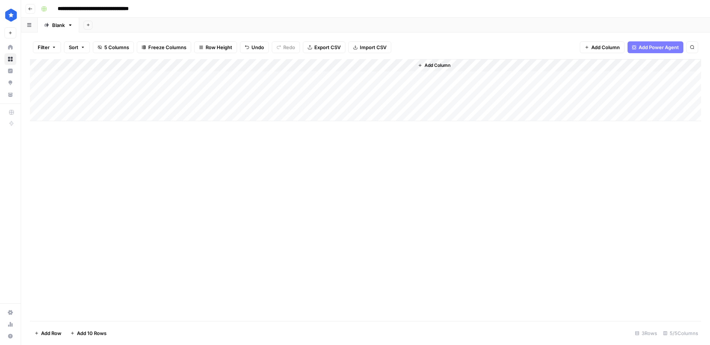
click at [106, 103] on div "Add Column" at bounding box center [365, 90] width 671 height 62
click at [238, 103] on div "Add Column" at bounding box center [365, 90] width 671 height 62
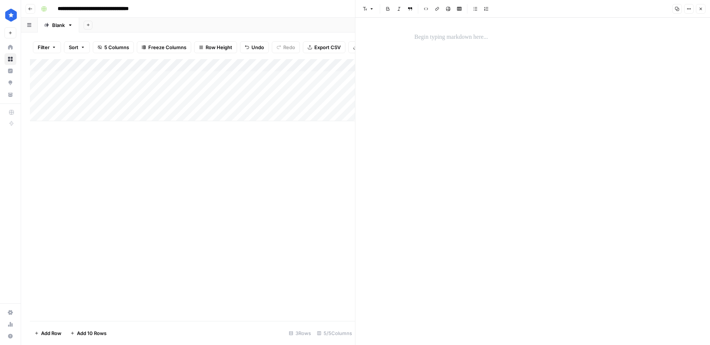
click at [420, 41] on div at bounding box center [532, 38] width 245 height 16
click at [423, 40] on p "To enrich screen reader interactions, please activate Accessibility in Grammarl…" at bounding box center [532, 38] width 237 height 10
paste div "To enrich screen reader interactions, please activate Accessibility in Grammarl…"
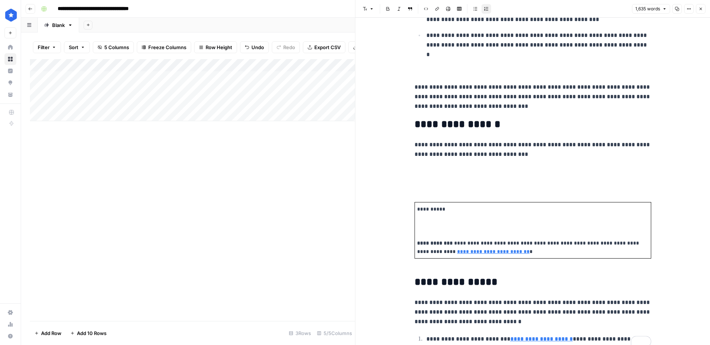
scroll to position [2925, 0]
click at [281, 132] on div "Add Column" at bounding box center [192, 190] width 325 height 262
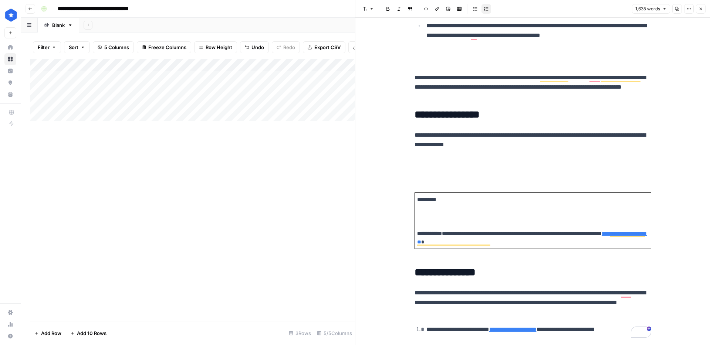
drag, startPoint x: 314, startPoint y: 102, endPoint x: 299, endPoint y: 136, distance: 37.0
click at [281, 136] on div "Add Column" at bounding box center [192, 190] width 325 height 262
click at [101, 91] on div "Add Column" at bounding box center [192, 90] width 325 height 62
click at [101, 91] on textarea "**********" at bounding box center [114, 90] width 118 height 10
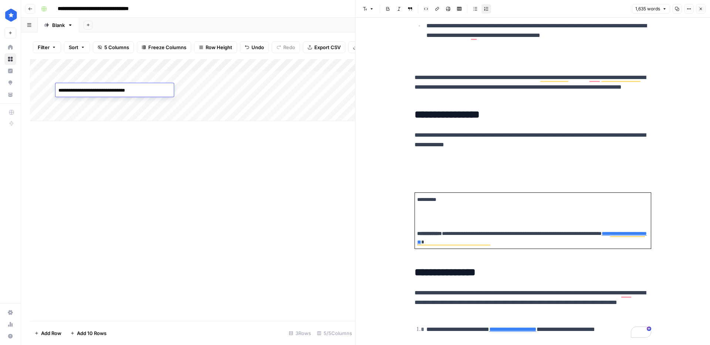
click at [102, 91] on textarea "**********" at bounding box center [114, 90] width 118 height 10
click at [95, 103] on div "Add Column" at bounding box center [192, 90] width 325 height 62
type textarea "**********"
click at [315, 105] on div "Add Column" at bounding box center [192, 90] width 325 height 62
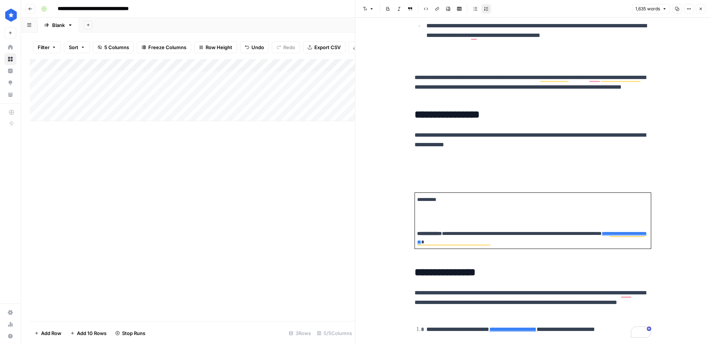
click at [702, 10] on icon "button" at bounding box center [700, 9] width 4 height 4
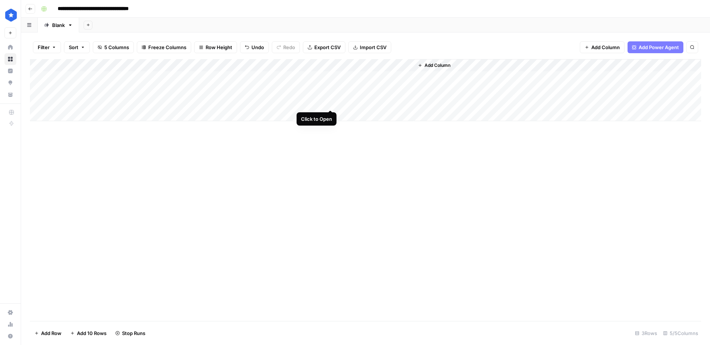
click at [330, 103] on div "Add Column" at bounding box center [365, 90] width 671 height 62
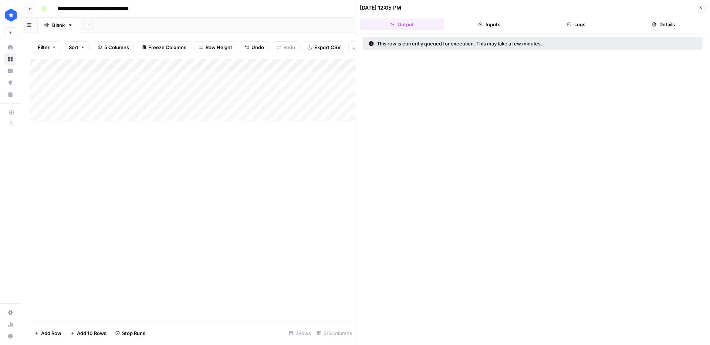
click at [570, 25] on icon "button" at bounding box center [569, 25] width 4 height 4
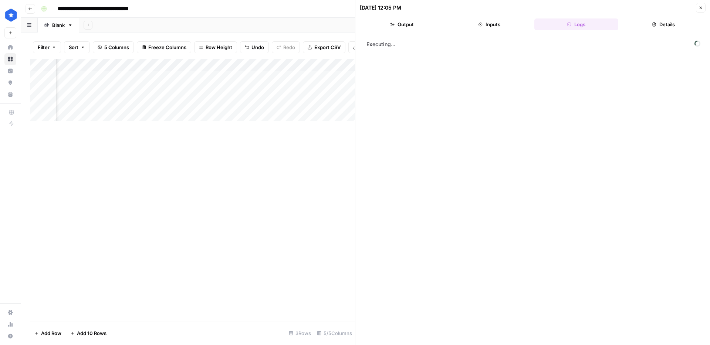
scroll to position [0, 100]
click at [480, 28] on button "Inputs" at bounding box center [489, 24] width 84 height 12
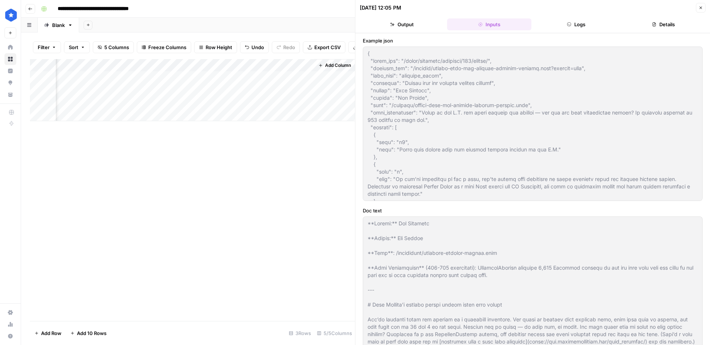
click at [560, 20] on button "Logs" at bounding box center [576, 24] width 84 height 12
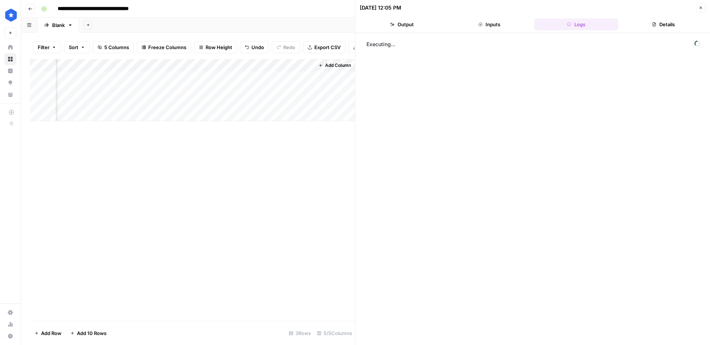
click at [516, 21] on button "Inputs" at bounding box center [489, 24] width 84 height 12
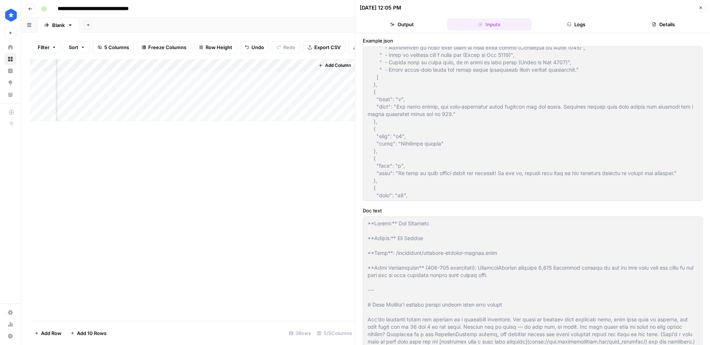
scroll to position [1933, 0]
drag, startPoint x: 571, startPoint y: 26, endPoint x: 565, endPoint y: 28, distance: 7.3
click at [571, 26] on button "Logs" at bounding box center [576, 24] width 84 height 12
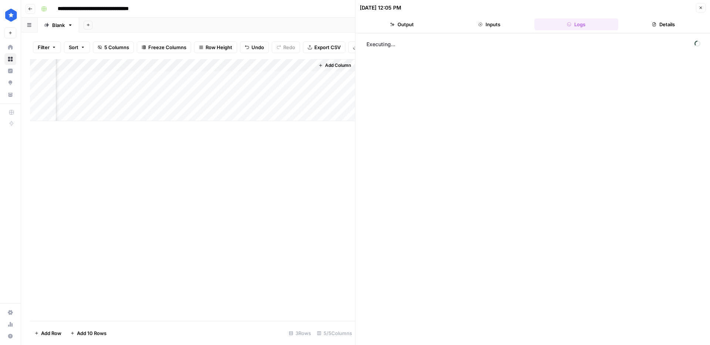
scroll to position [0, 2]
click at [229, 88] on div "Add Column" at bounding box center [192, 90] width 325 height 62
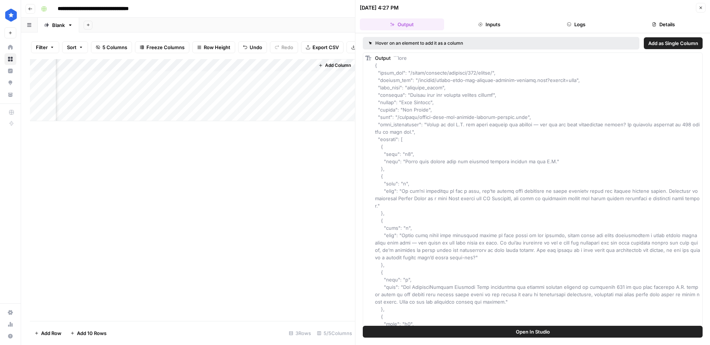
click at [572, 26] on button "Logs" at bounding box center [576, 24] width 84 height 12
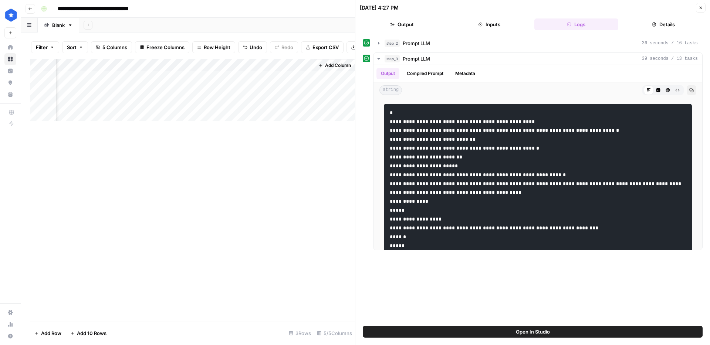
scroll to position [0, 3]
click at [650, 26] on button "Details" at bounding box center [663, 24] width 84 height 12
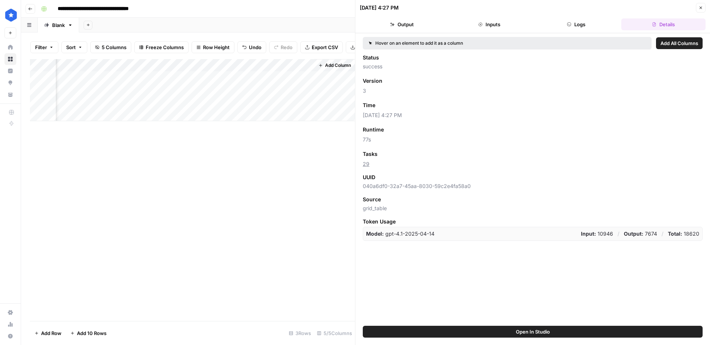
click at [598, 26] on button "Logs" at bounding box center [576, 24] width 84 height 12
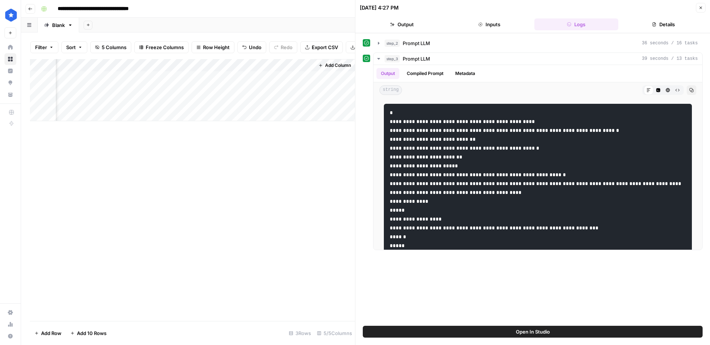
scroll to position [0, 3]
click at [228, 102] on div "Add Column" at bounding box center [192, 90] width 325 height 62
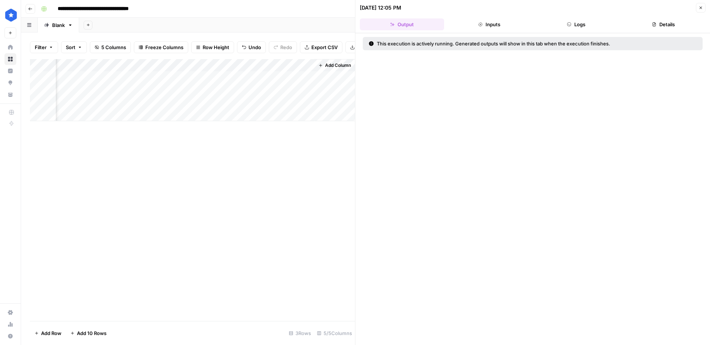
click at [579, 25] on button "Logs" at bounding box center [576, 24] width 84 height 12
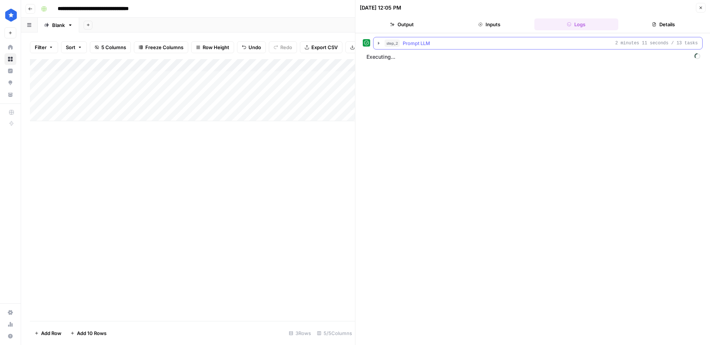
click at [424, 42] on span "Prompt LLM" at bounding box center [415, 43] width 27 height 7
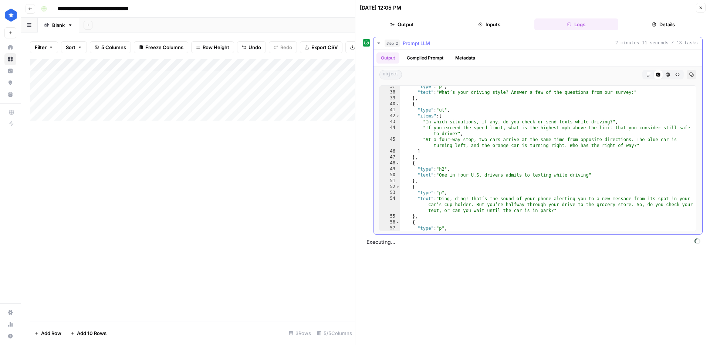
scroll to position [367, 0]
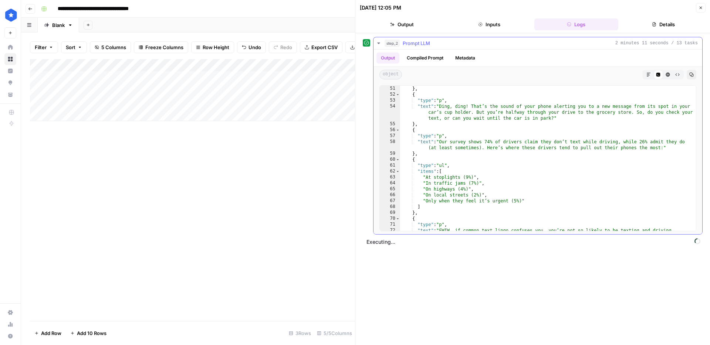
click at [449, 45] on div "step_2 Prompt LLM 2 minutes 11 seconds / 13 tasks" at bounding box center [540, 43] width 313 height 7
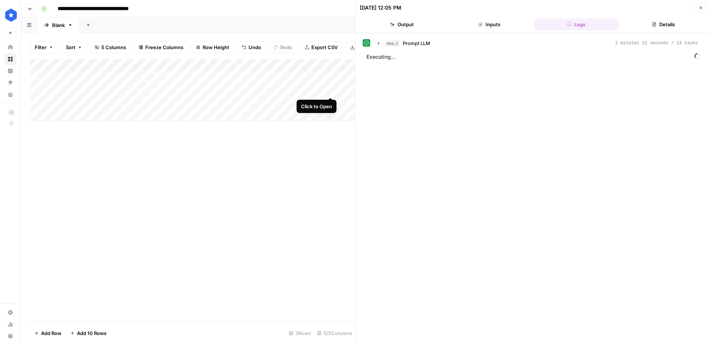
click at [328, 87] on div "Add Column" at bounding box center [192, 90] width 325 height 62
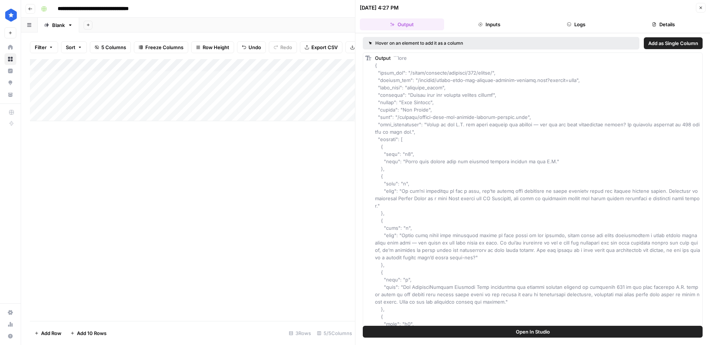
click at [591, 27] on button "Logs" at bounding box center [576, 24] width 84 height 12
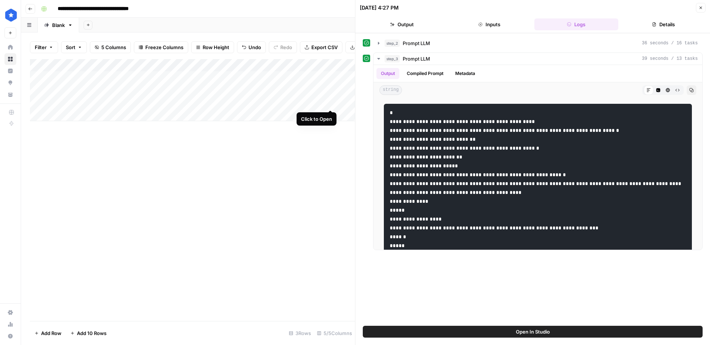
click at [331, 100] on div "Add Column" at bounding box center [192, 90] width 325 height 62
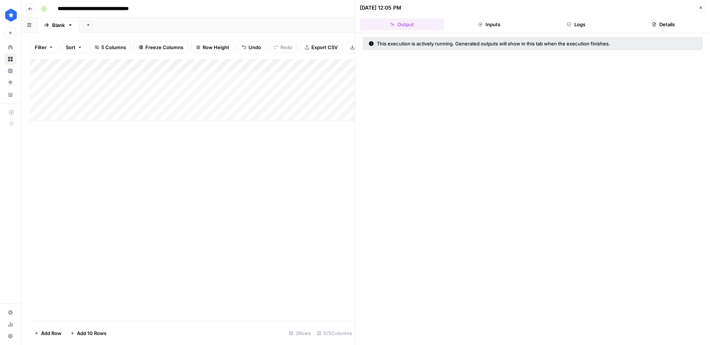
click at [575, 30] on button "Logs" at bounding box center [576, 24] width 84 height 12
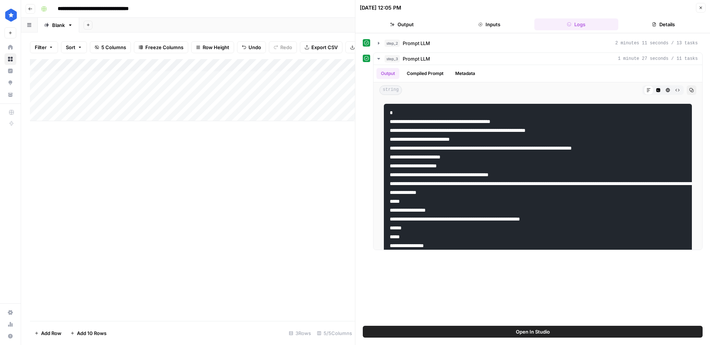
click at [703, 9] on button "Close" at bounding box center [701, 8] width 10 height 10
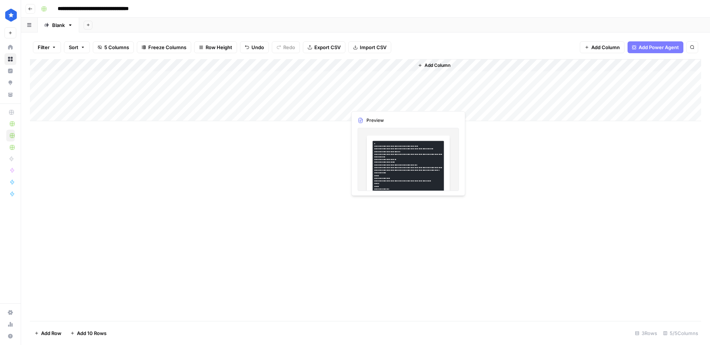
click at [404, 101] on div "Add Column" at bounding box center [365, 90] width 671 height 62
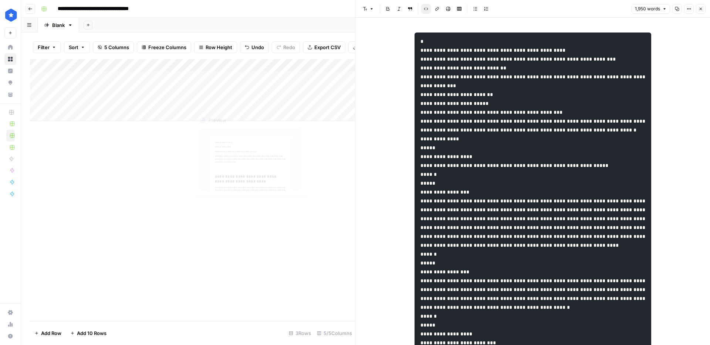
click at [247, 95] on div "Add Column" at bounding box center [192, 90] width 325 height 62
click at [262, 102] on div "Add Column" at bounding box center [192, 90] width 325 height 62
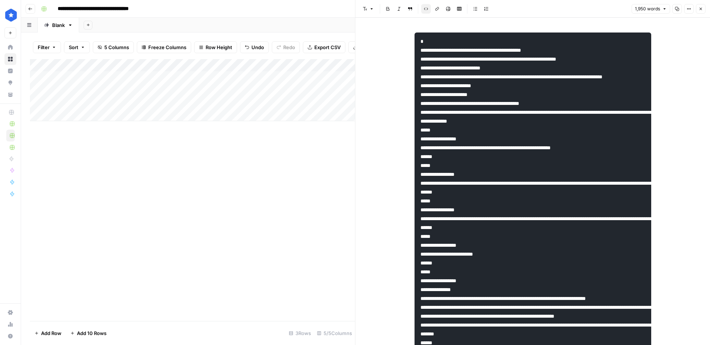
click at [273, 102] on div "Add Column" at bounding box center [192, 90] width 325 height 62
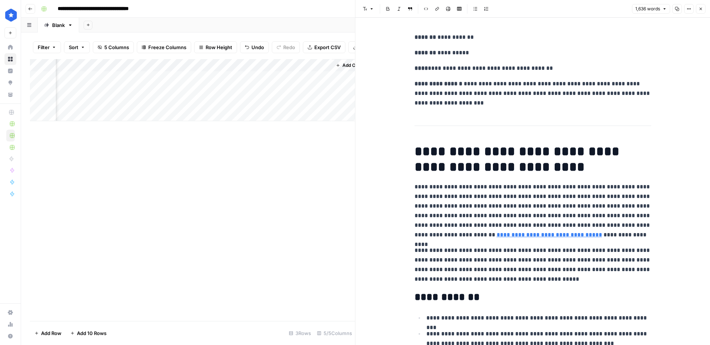
scroll to position [0, 100]
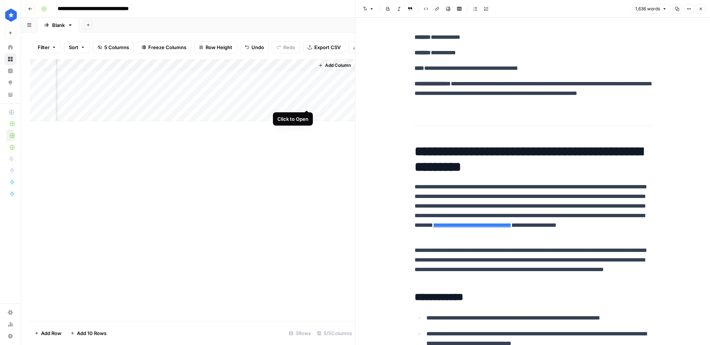
click at [306, 101] on div "Add Column" at bounding box center [192, 90] width 325 height 62
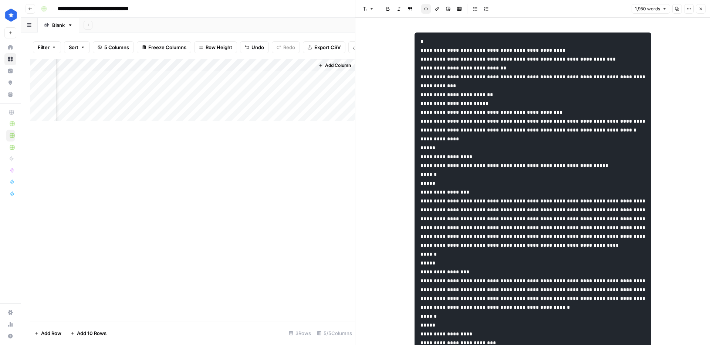
drag, startPoint x: 496, startPoint y: 74, endPoint x: 502, endPoint y: 71, distance: 6.5
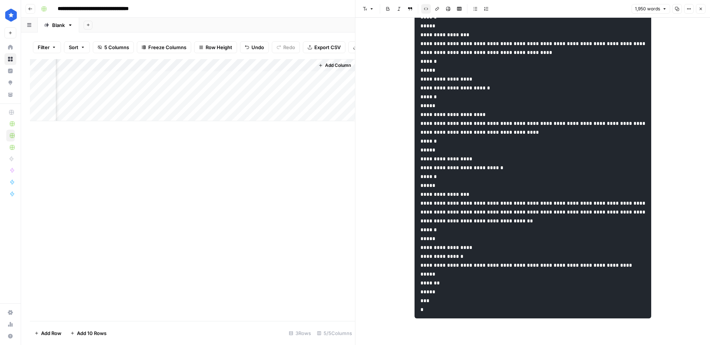
scroll to position [3253, 0]
